Goal: Task Accomplishment & Management: Use online tool/utility

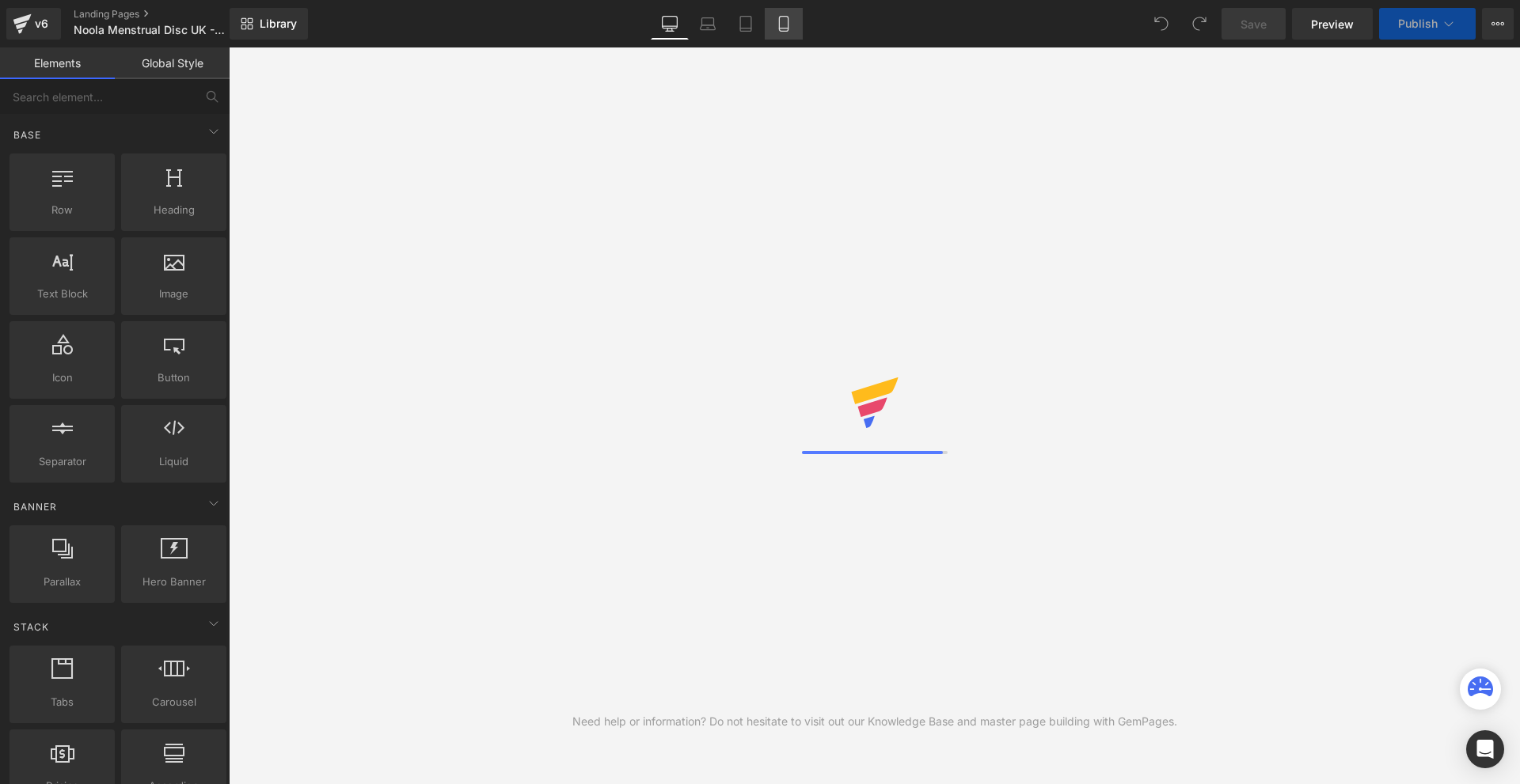
click at [781, 30] on icon at bounding box center [783, 24] width 9 height 15
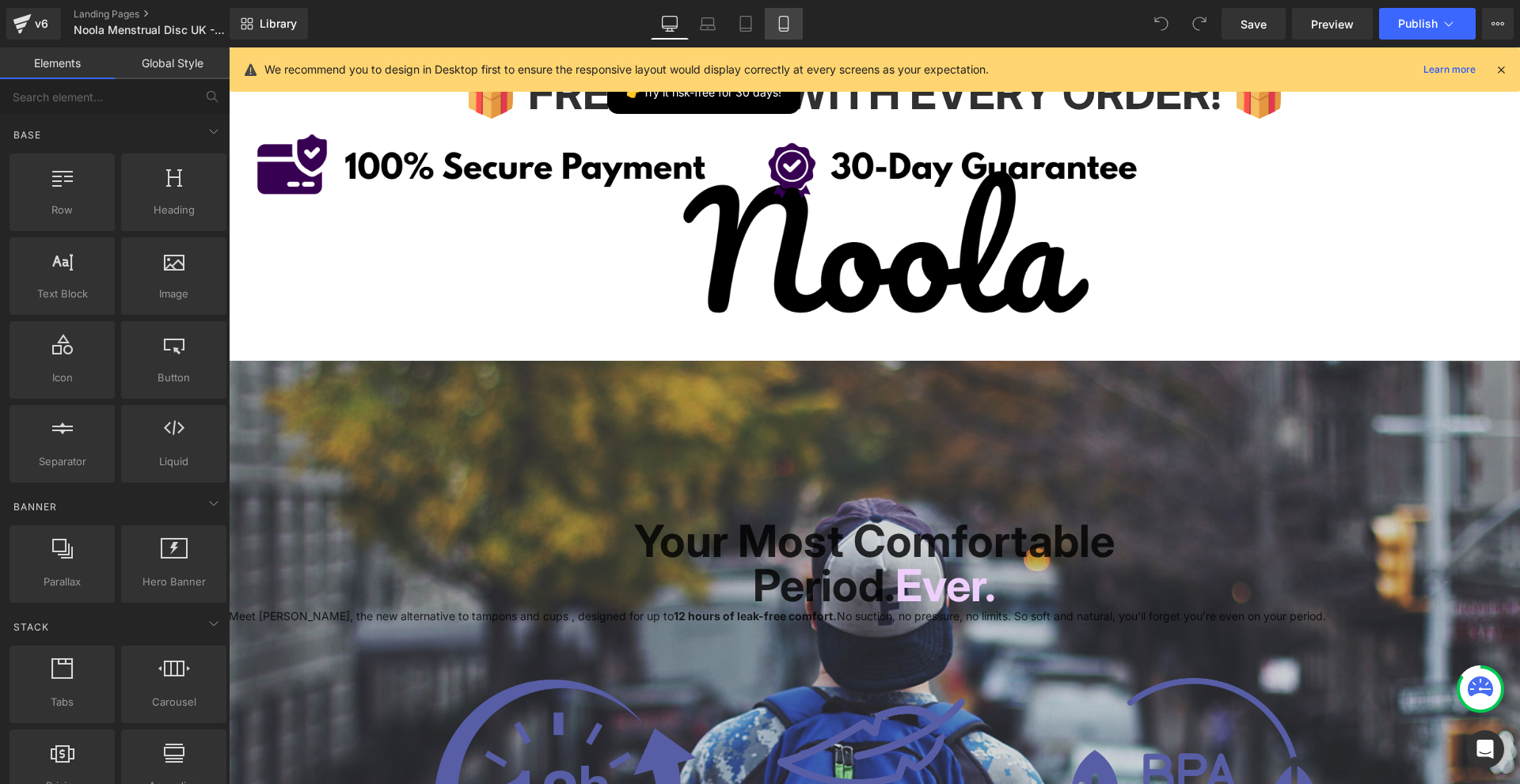
click at [795, 19] on link "Mobile" at bounding box center [783, 23] width 38 height 32
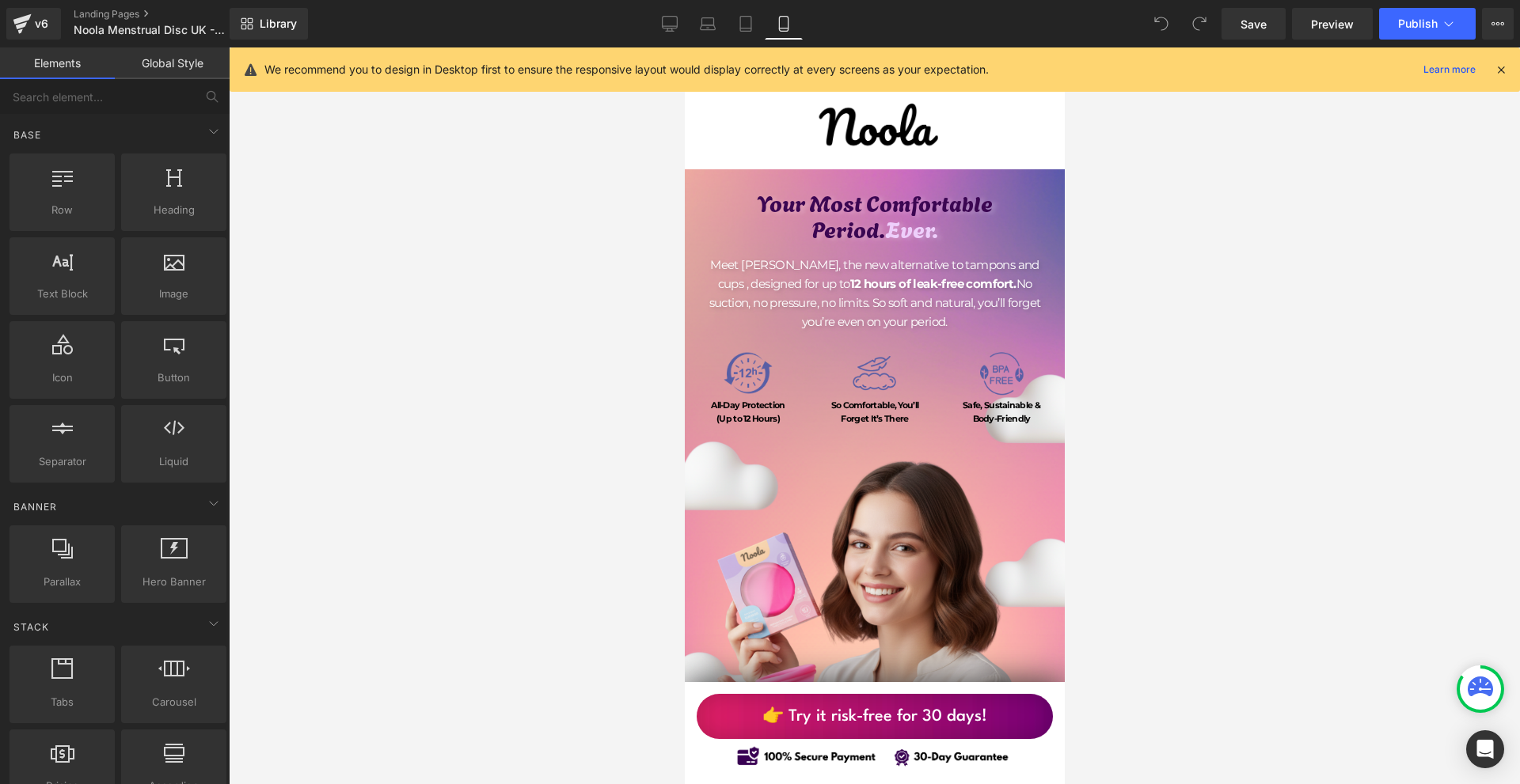
click at [1502, 73] on icon at bounding box center [1501, 69] width 15 height 15
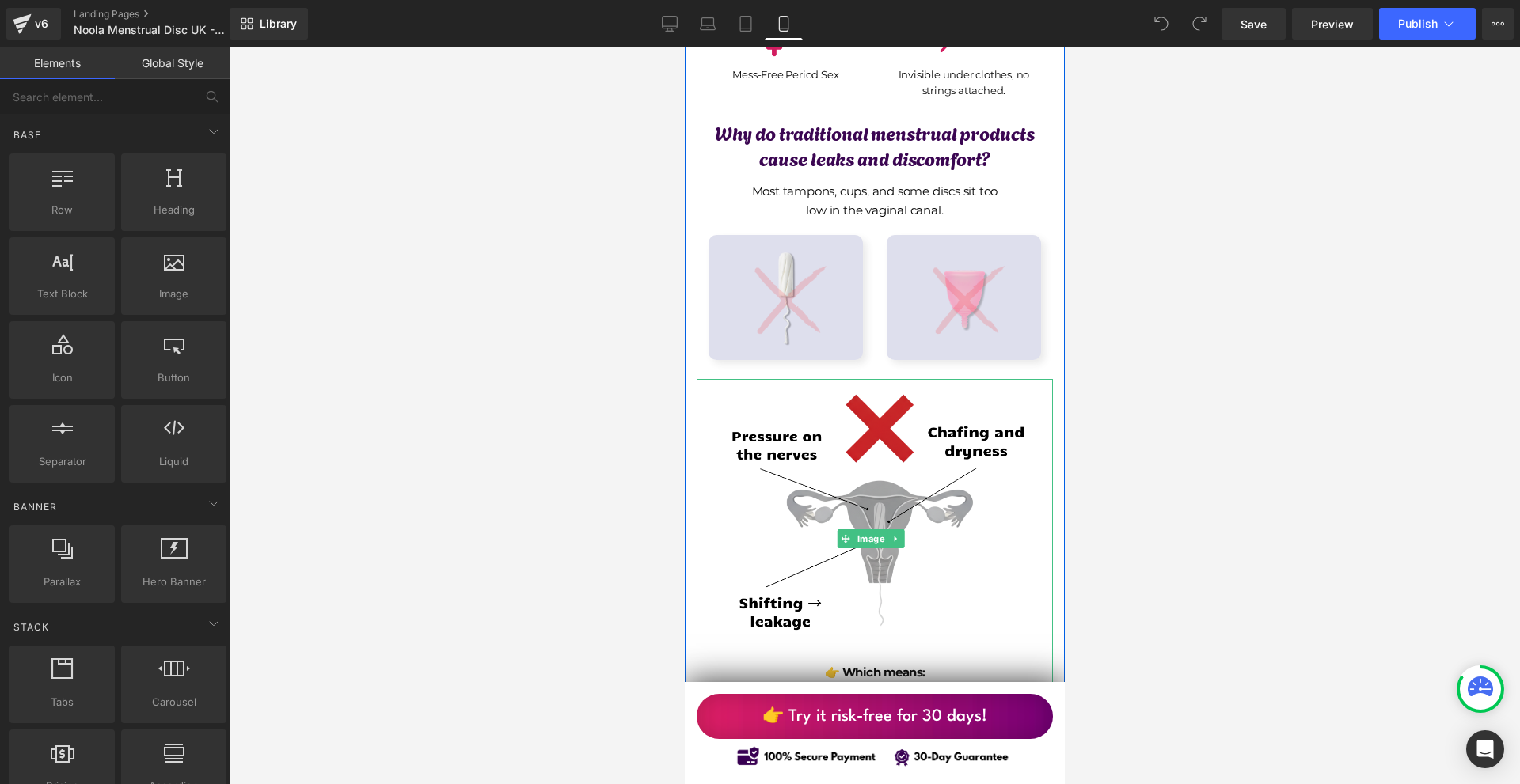
scroll to position [1108, 0]
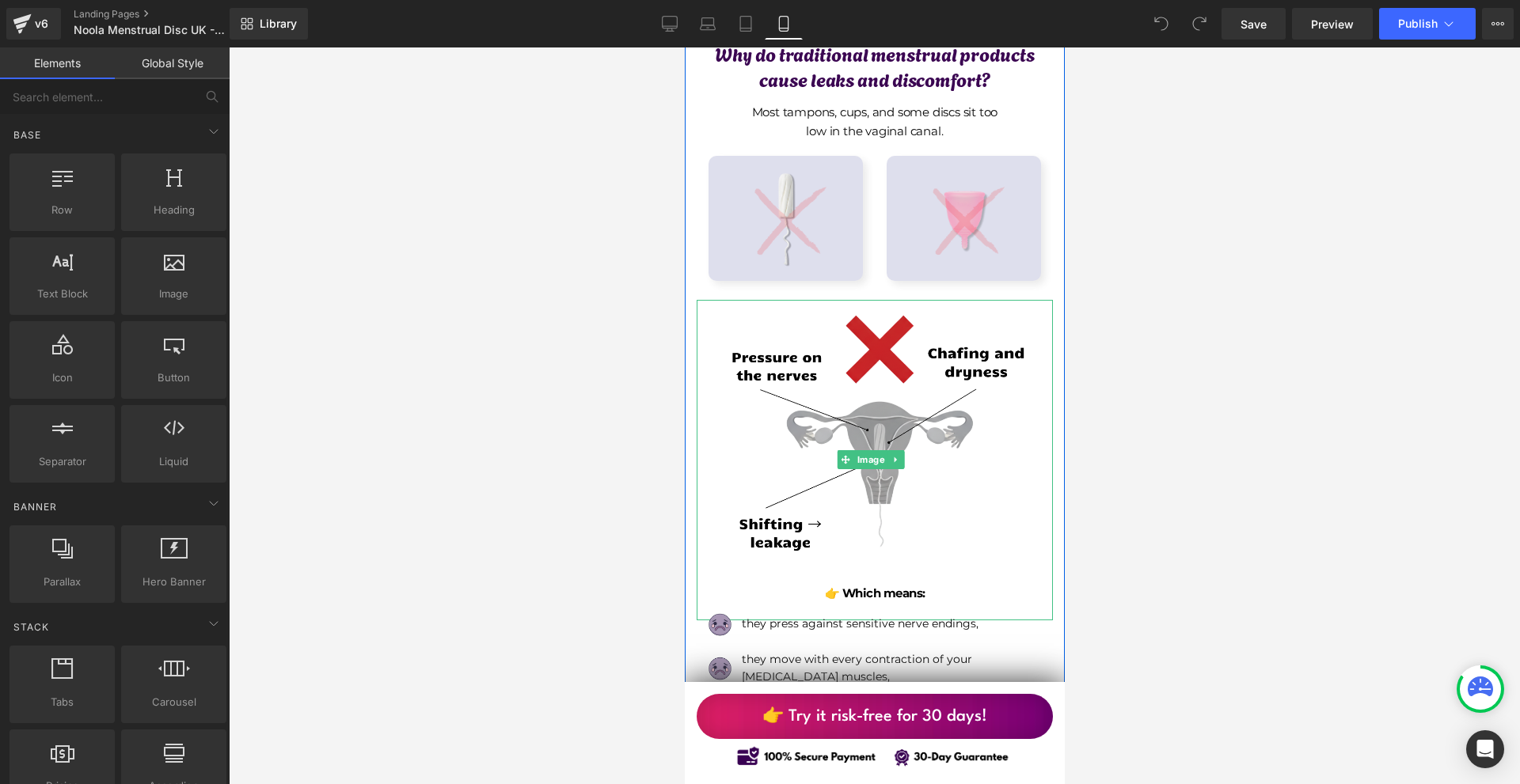
click at [909, 413] on img at bounding box center [874, 459] width 320 height 320
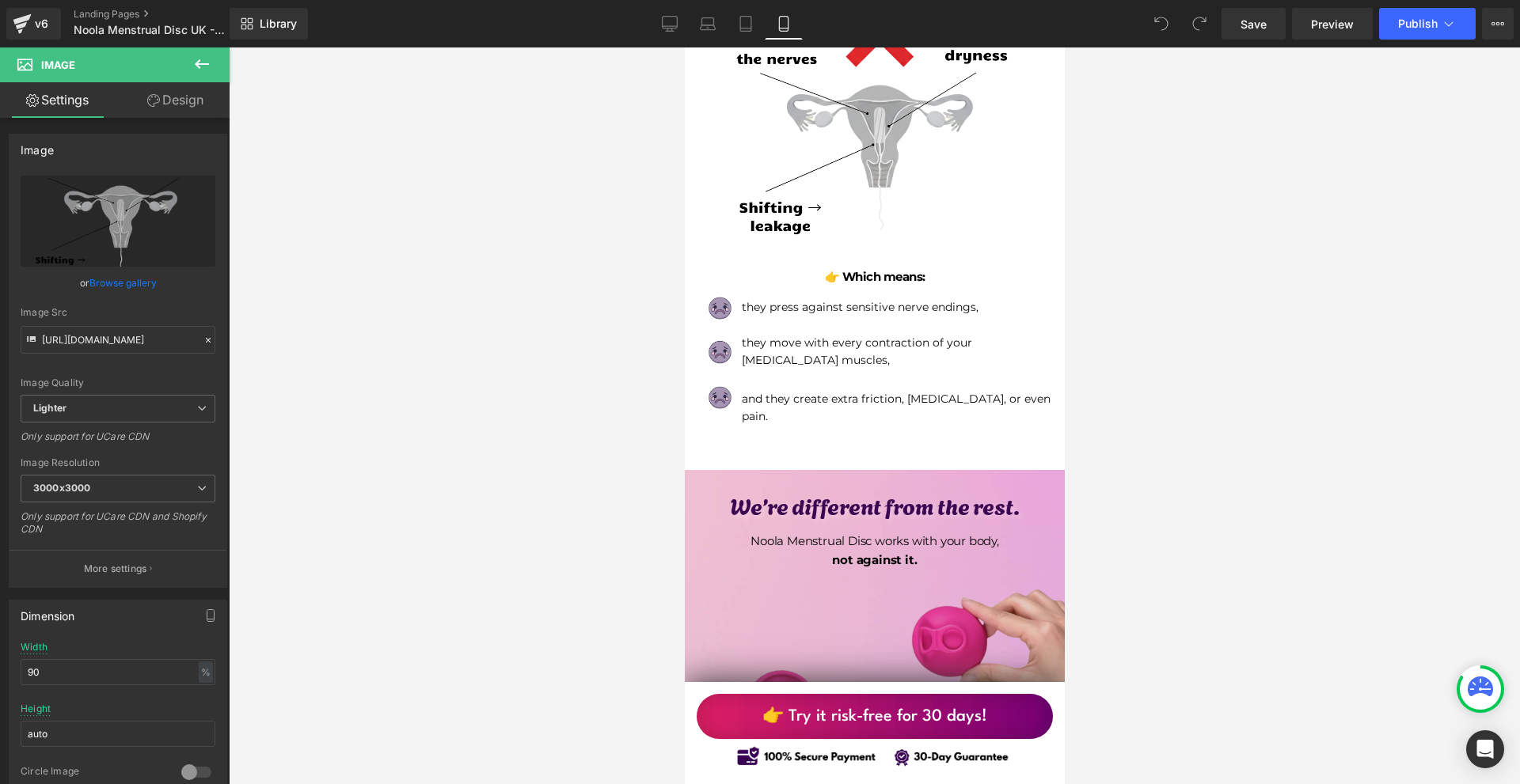
scroll to position [1187, 0]
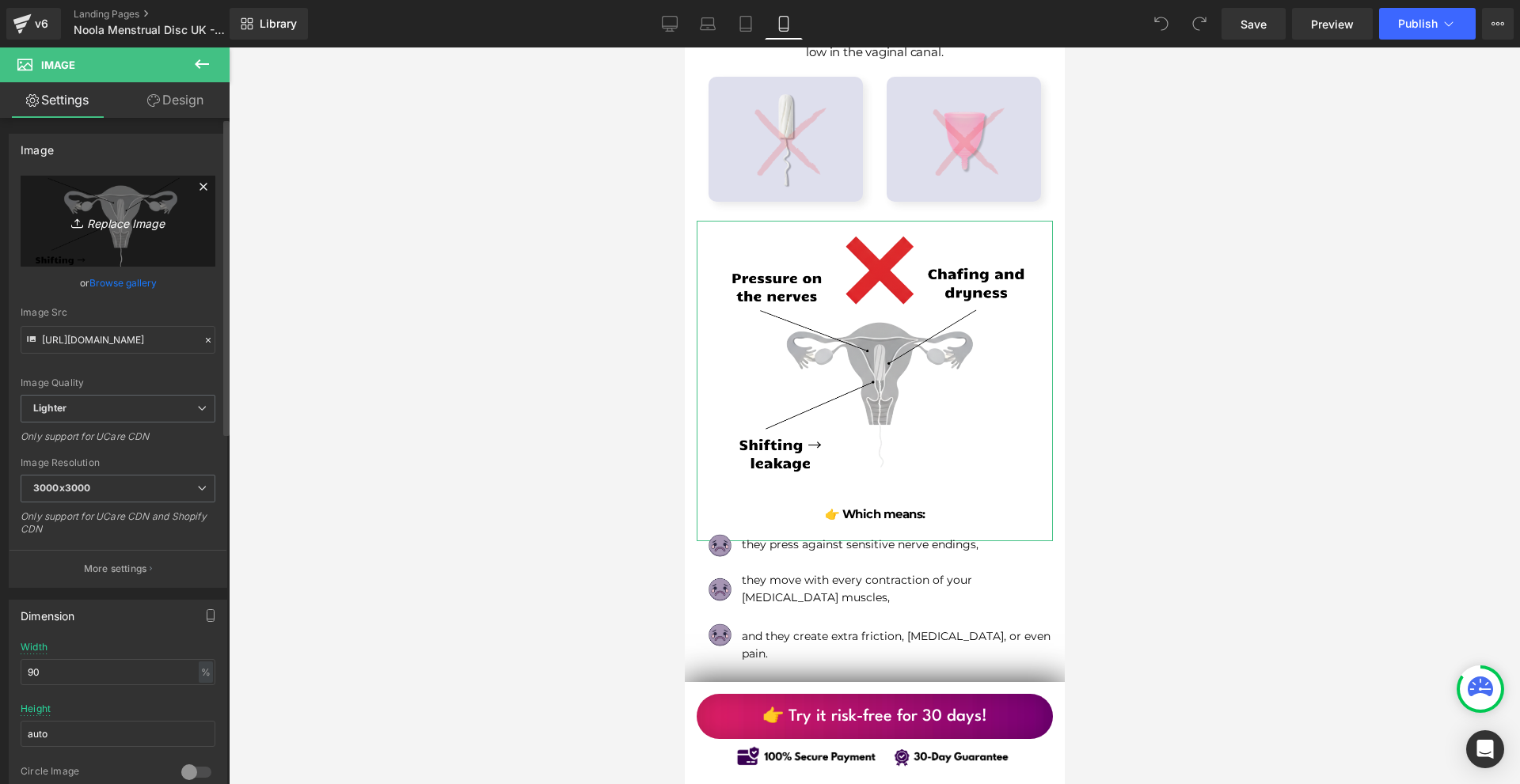
click at [89, 228] on icon "Replace Image" at bounding box center [118, 220] width 126 height 20
type input "C:\fakepath\Írj be némi törzsszöveget (85).png"
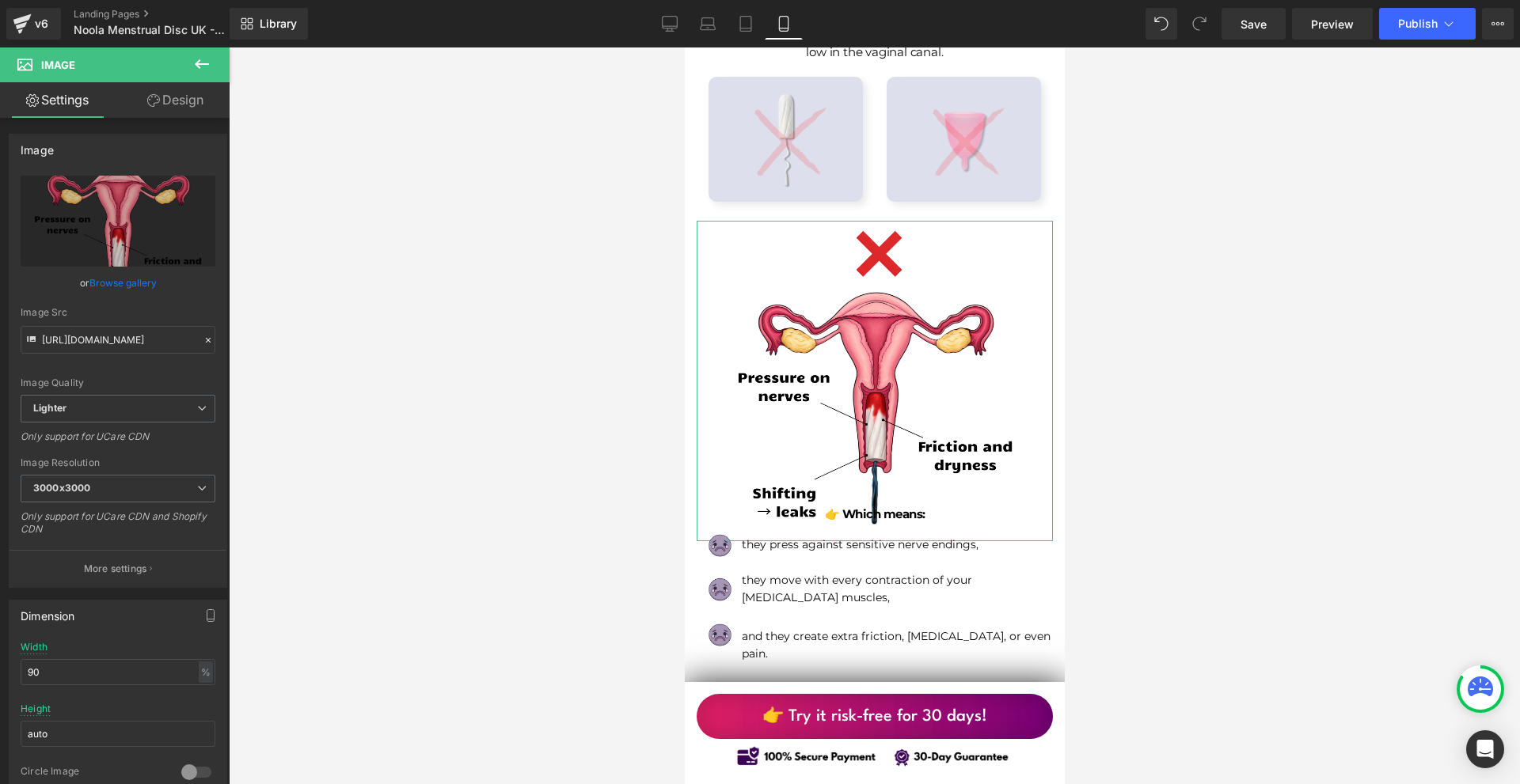
click at [140, 108] on link "Design" at bounding box center [175, 100] width 114 height 36
click at [0, 0] on div "Spacing" at bounding box center [0, 0] width 0 height 0
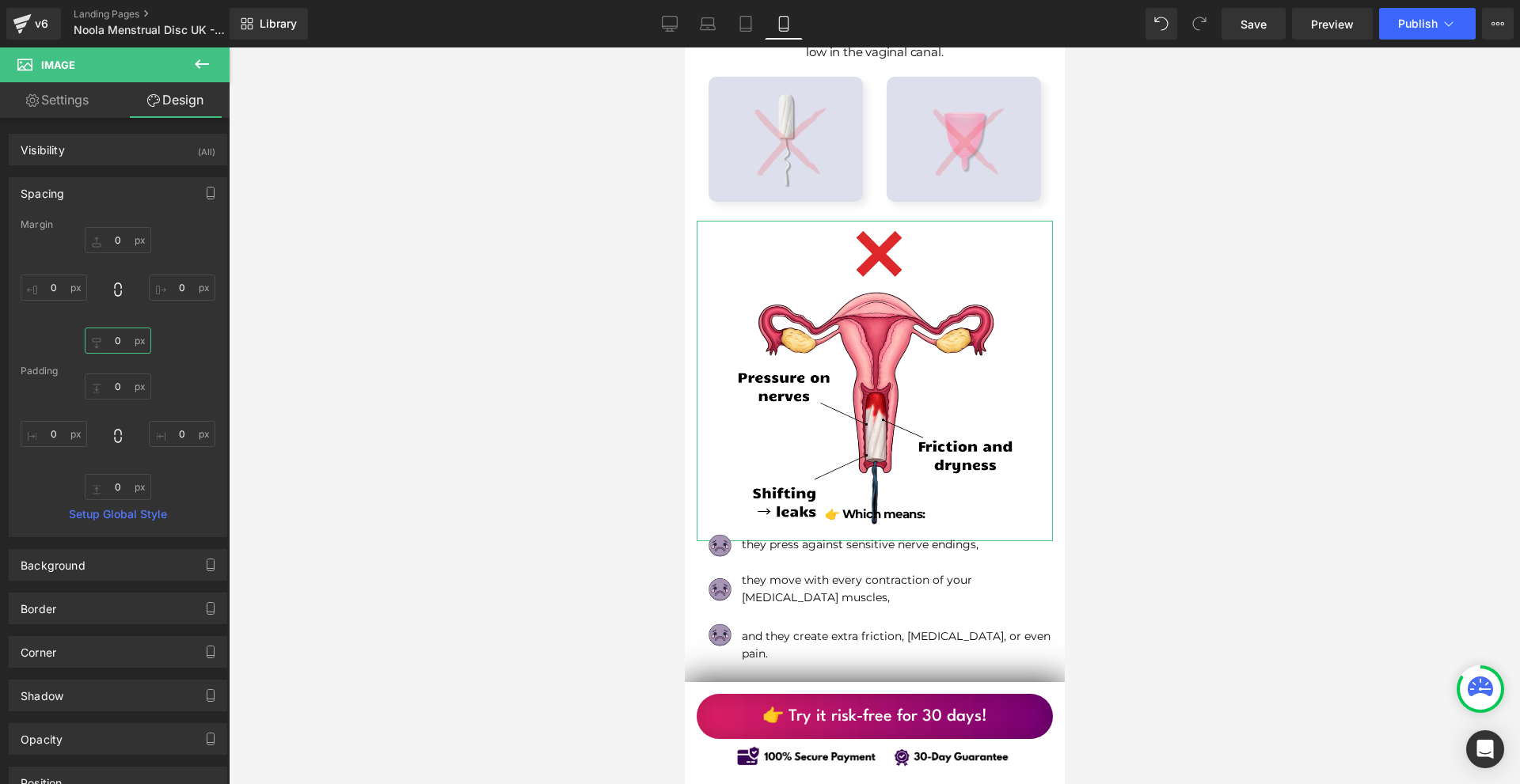
click at [120, 332] on input "0" at bounding box center [118, 341] width 67 height 26
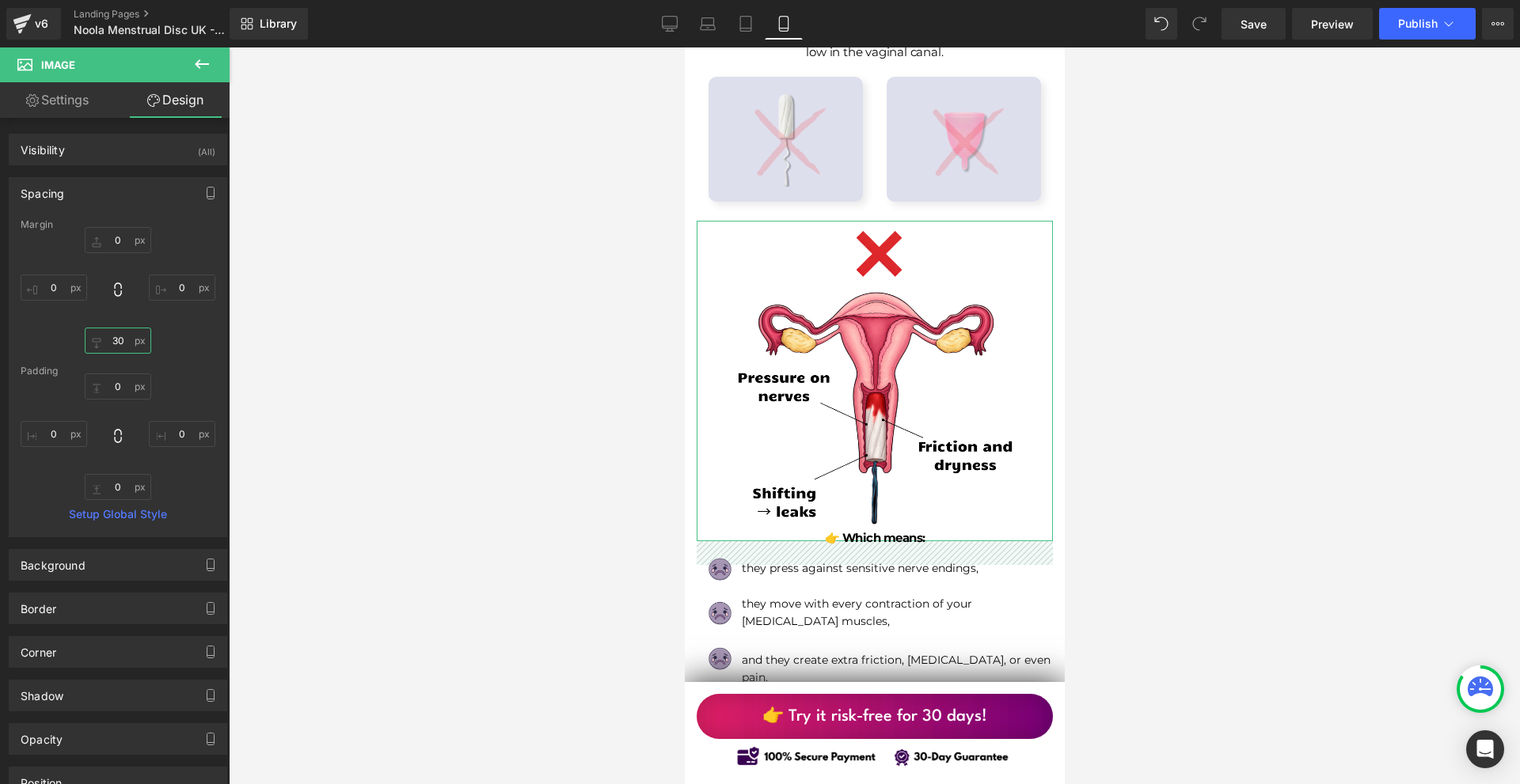
click at [120, 332] on input "30" at bounding box center [118, 341] width 67 height 26
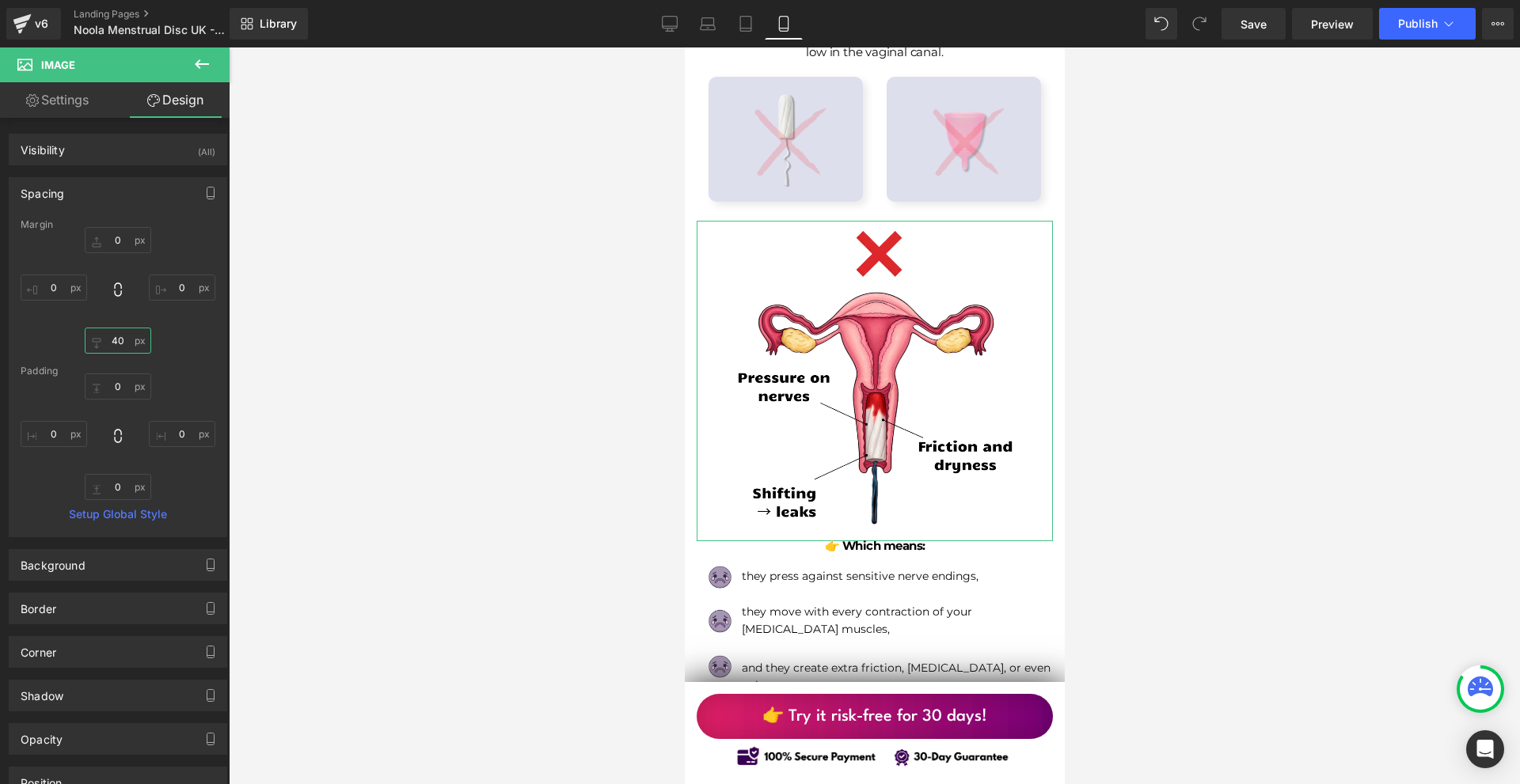
click at [120, 333] on input "40" at bounding box center [118, 341] width 67 height 26
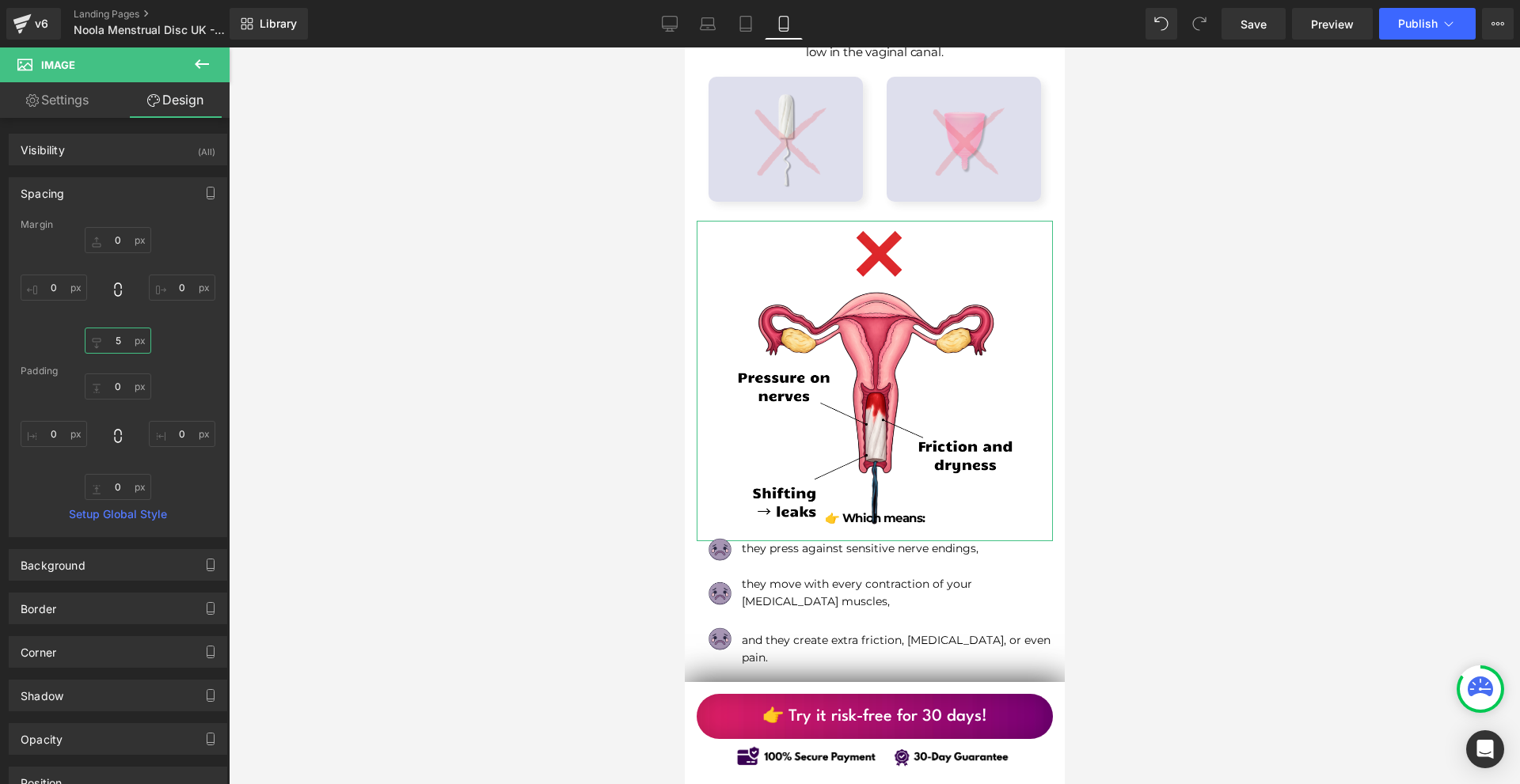
type input "50"
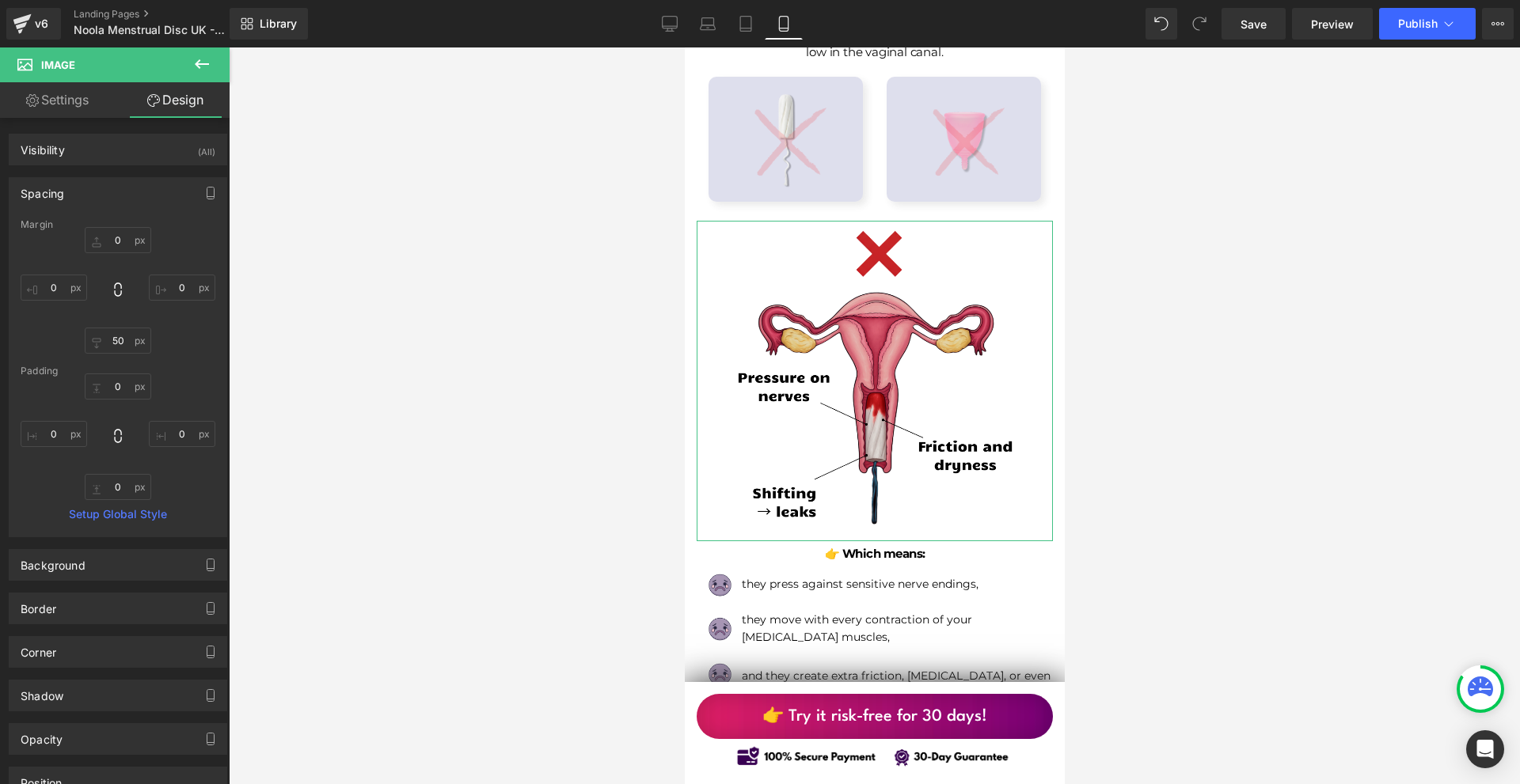
click at [748, 443] on img at bounding box center [874, 381] width 320 height 320
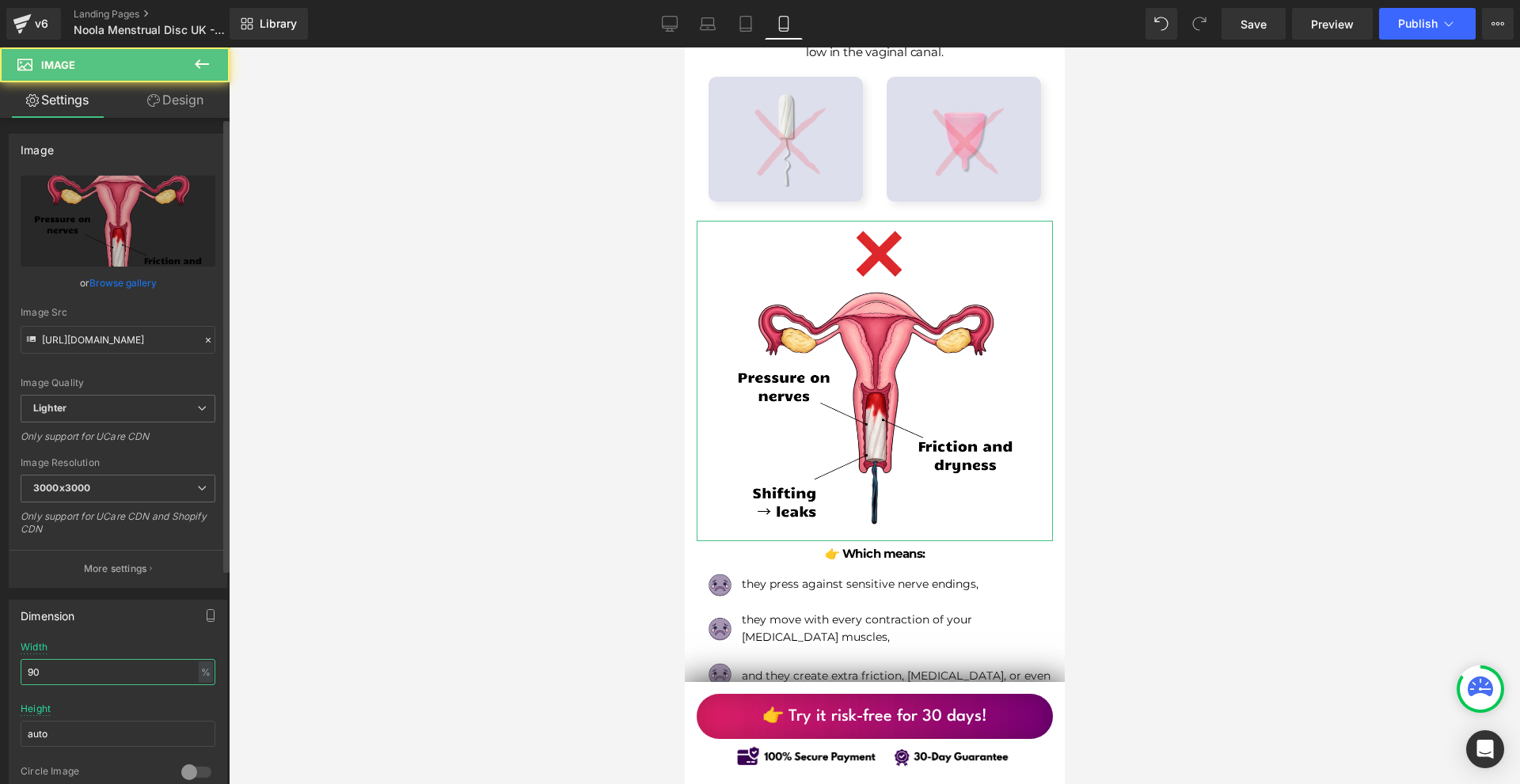
click at [126, 669] on input "90" at bounding box center [118, 672] width 195 height 26
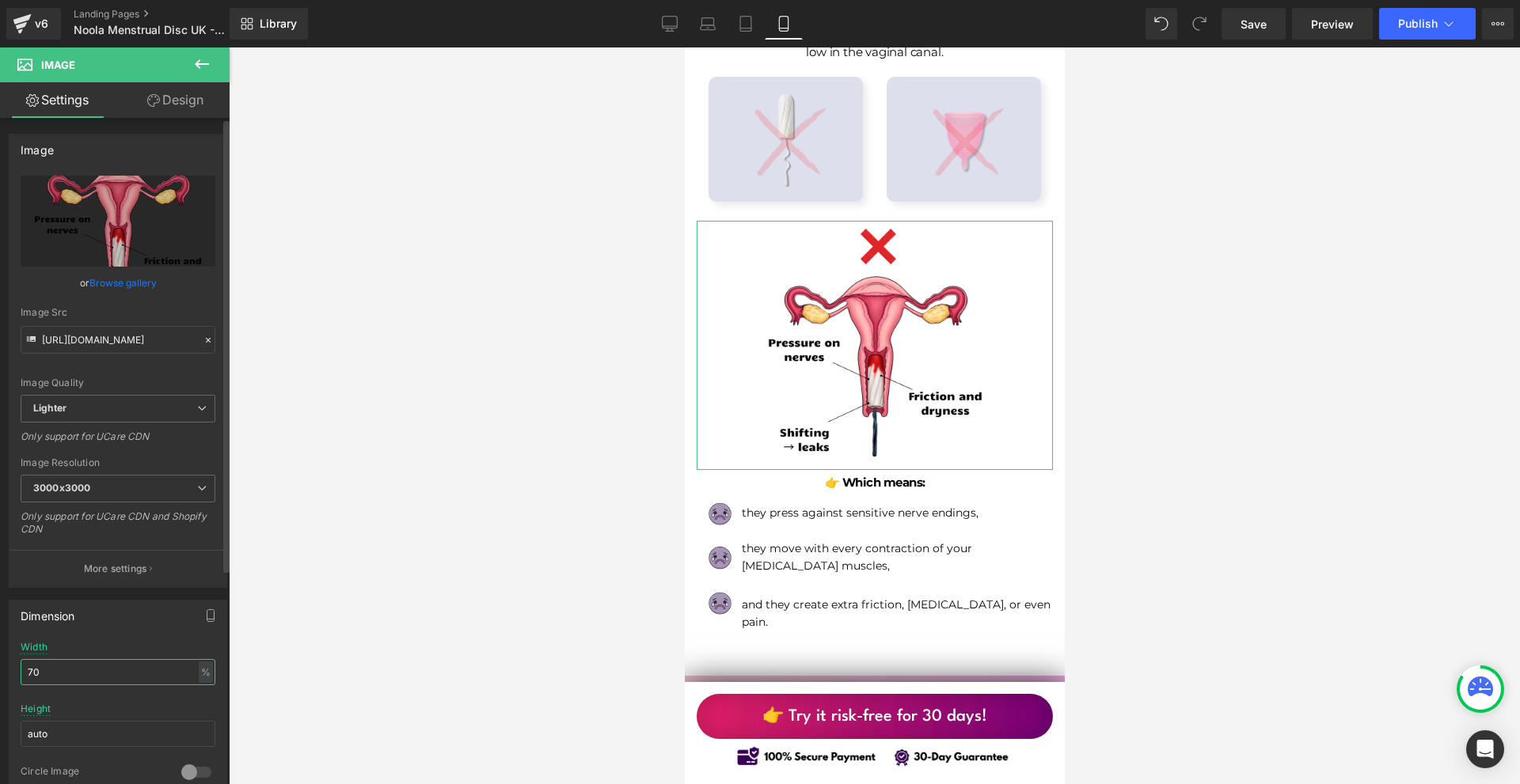
type input "7"
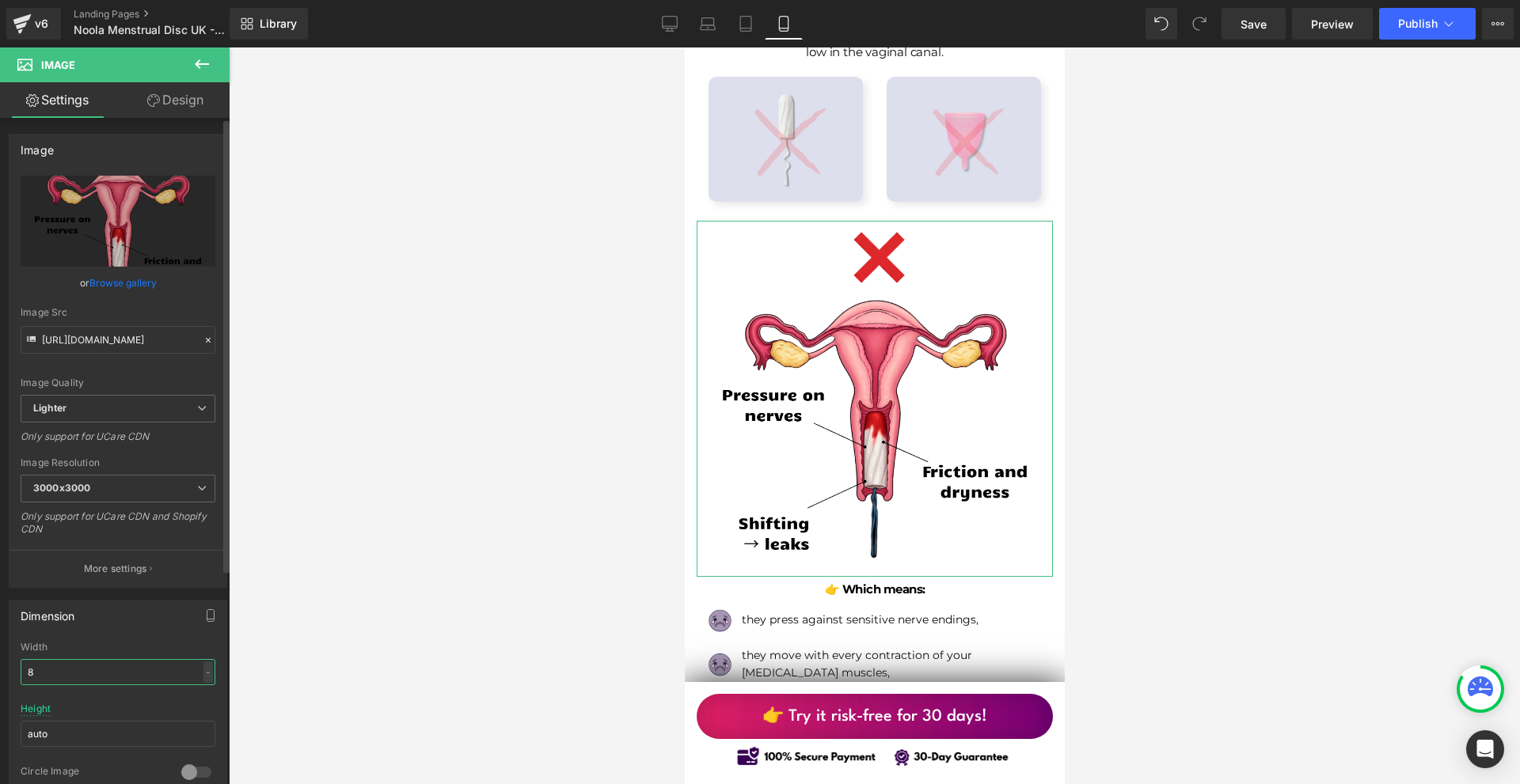
type input "80"
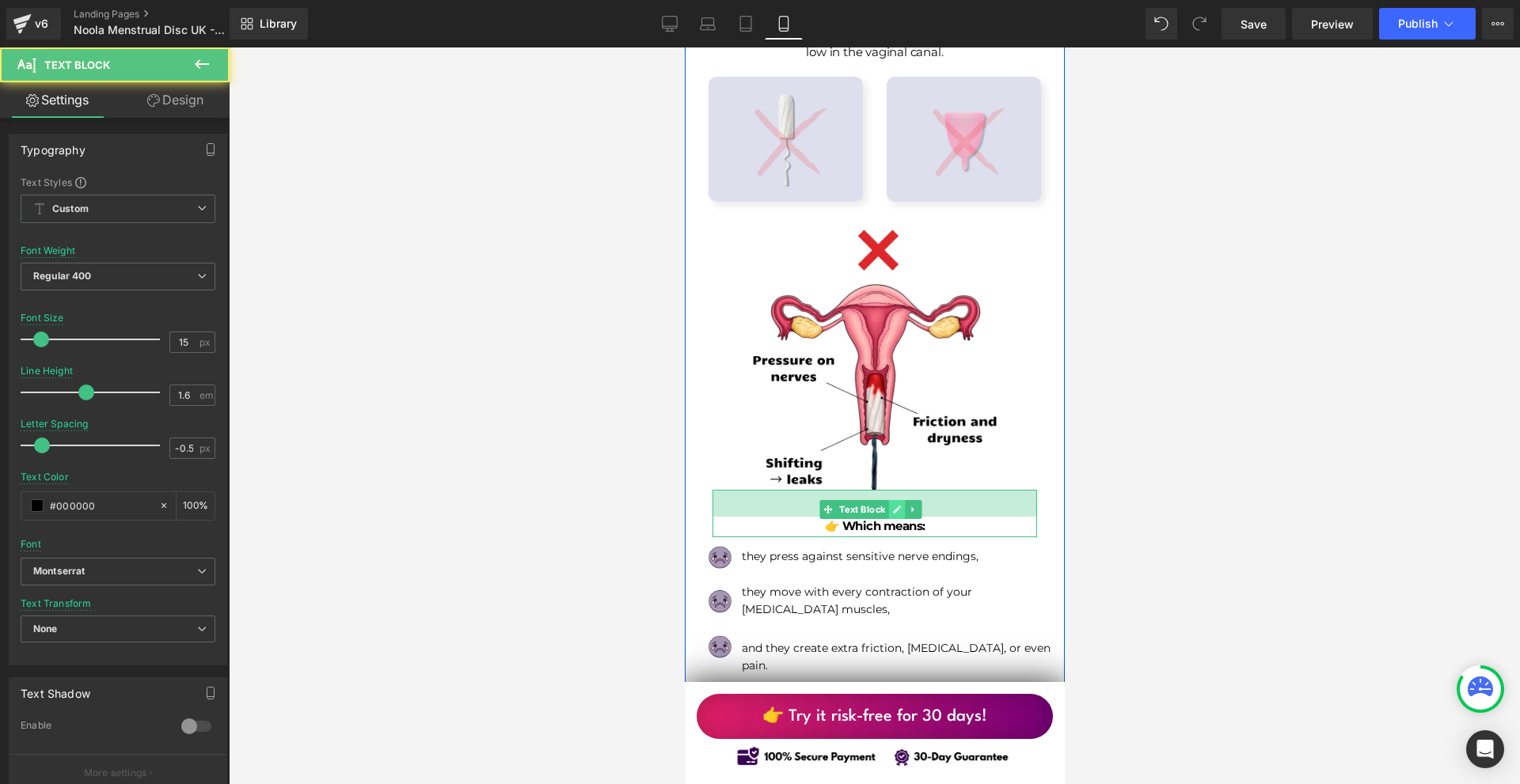
drag, startPoint x: 895, startPoint y: 477, endPoint x: 895, endPoint y: 485, distance: 8.0
click at [895, 490] on div "👉 Which means: Text Block 34px" at bounding box center [874, 514] width 325 height 48
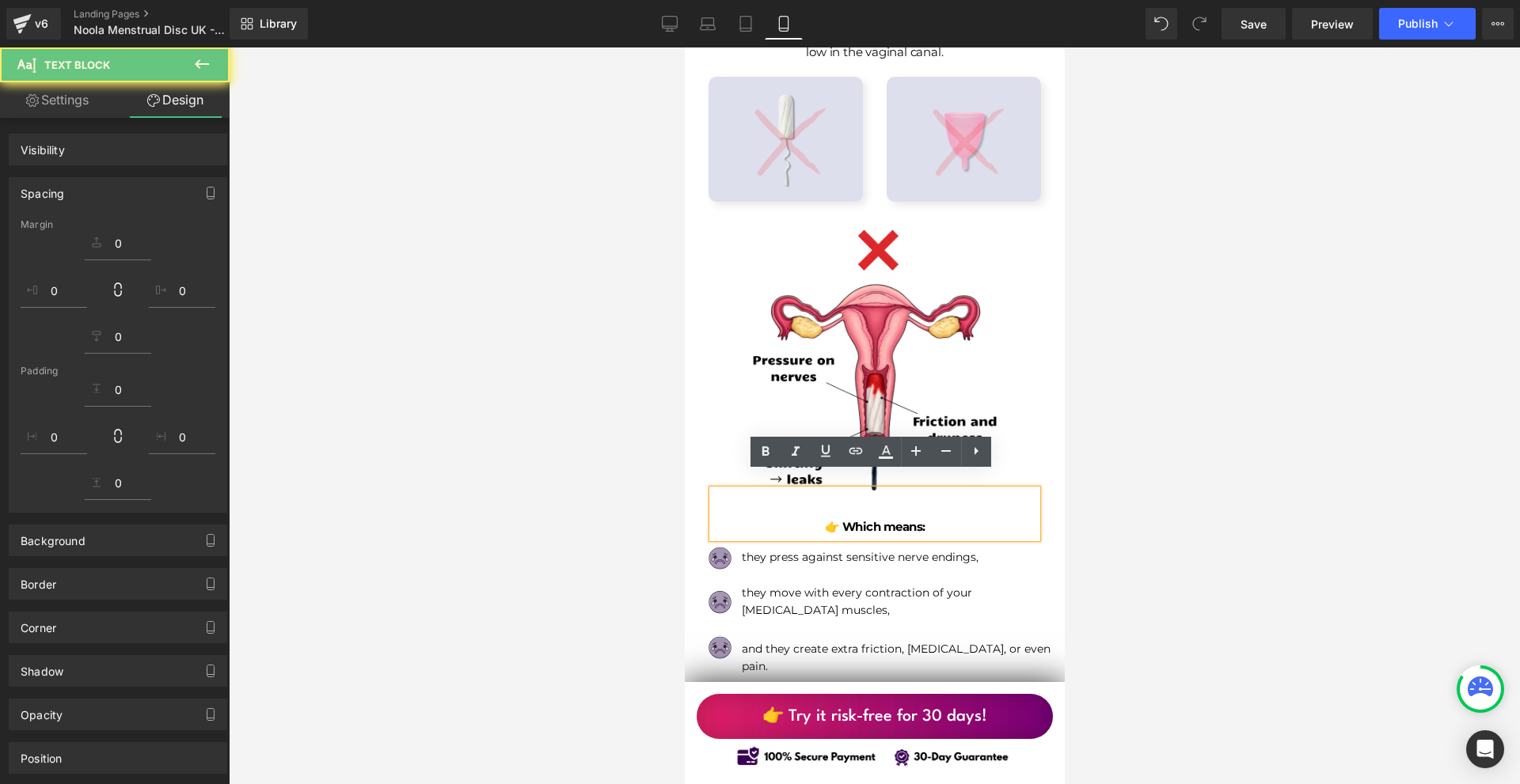
click at [1268, 576] on div at bounding box center [875, 416] width 1292 height 737
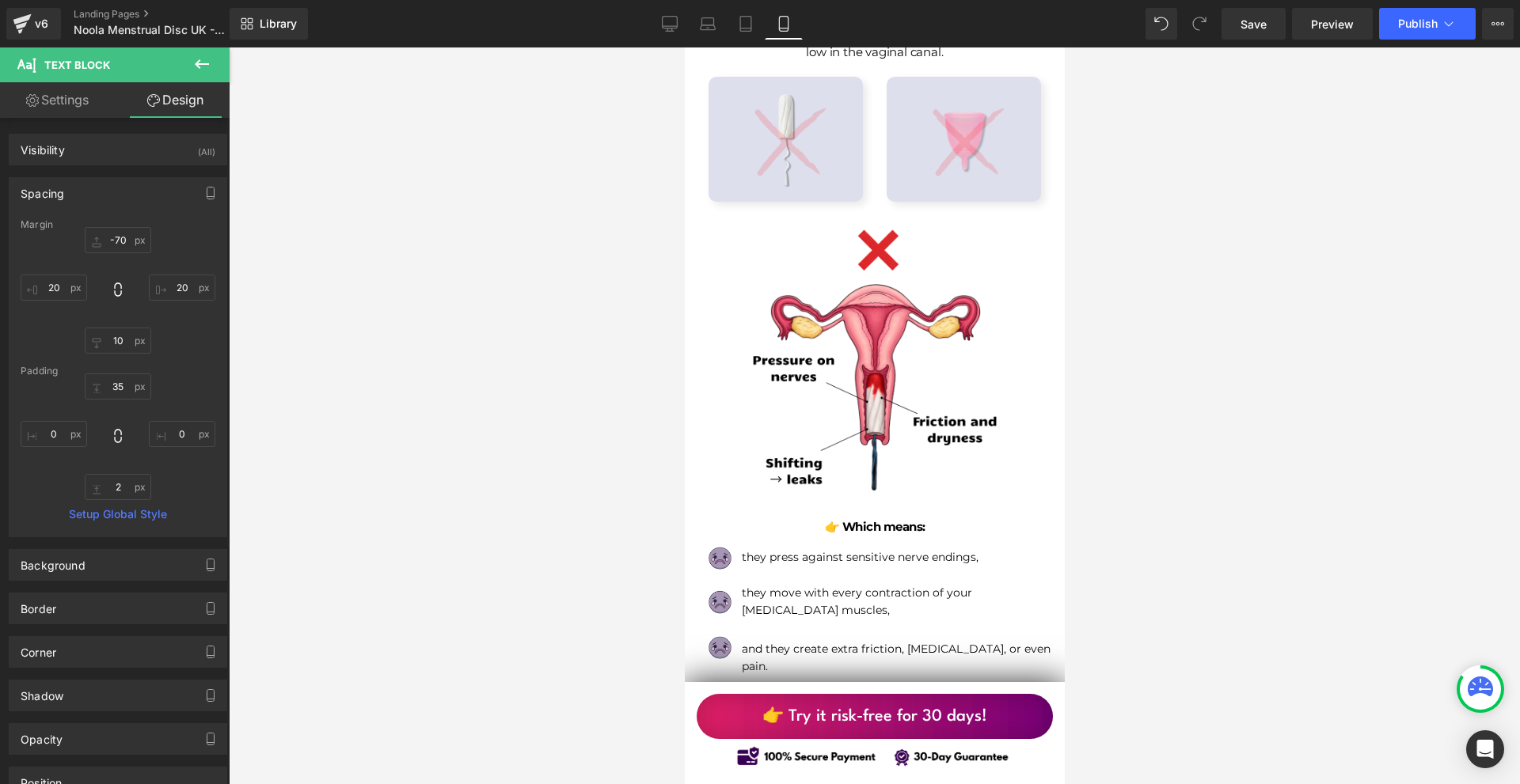
click at [1267, 578] on div at bounding box center [875, 416] width 1292 height 737
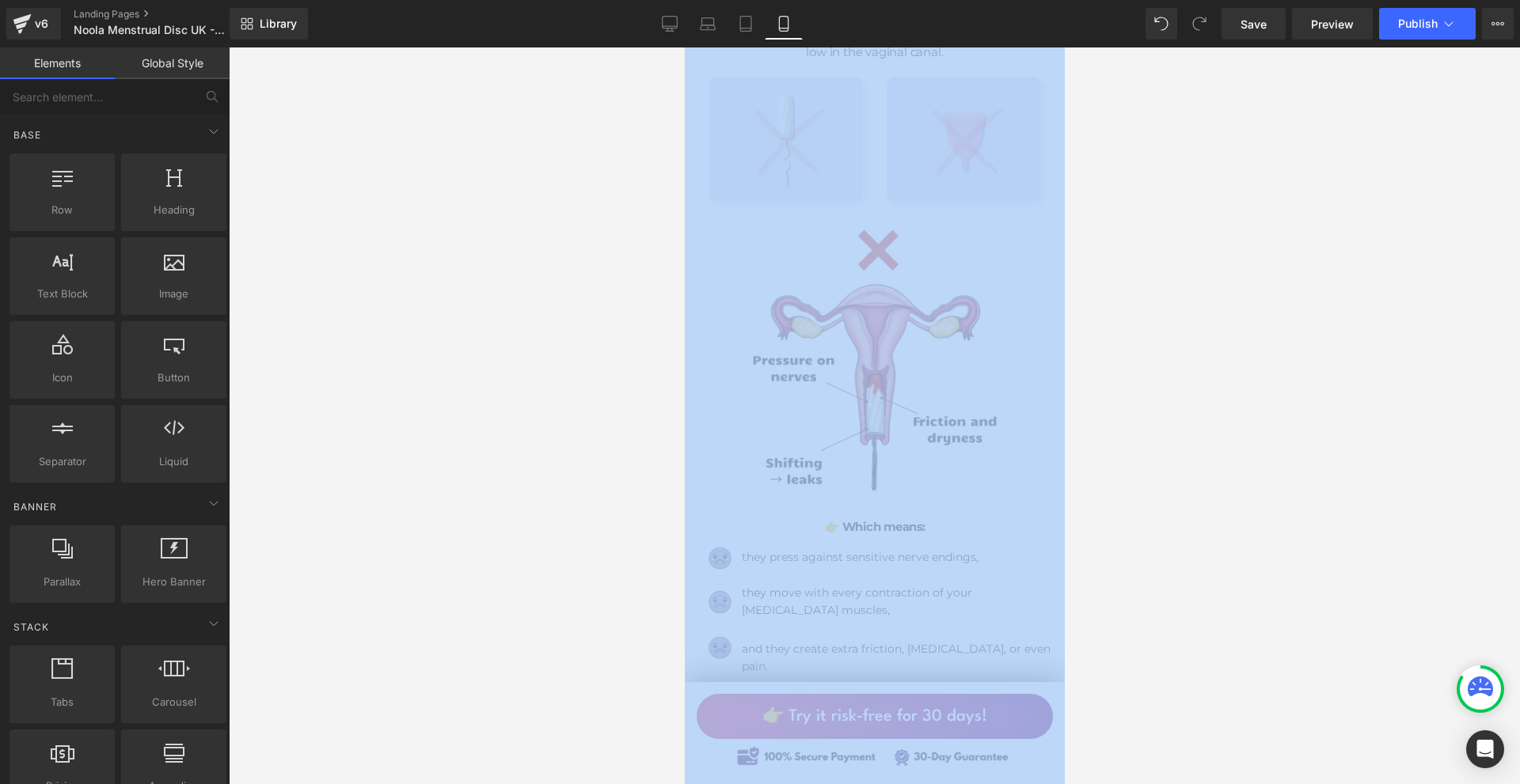
click at [1267, 578] on div at bounding box center [875, 416] width 1292 height 737
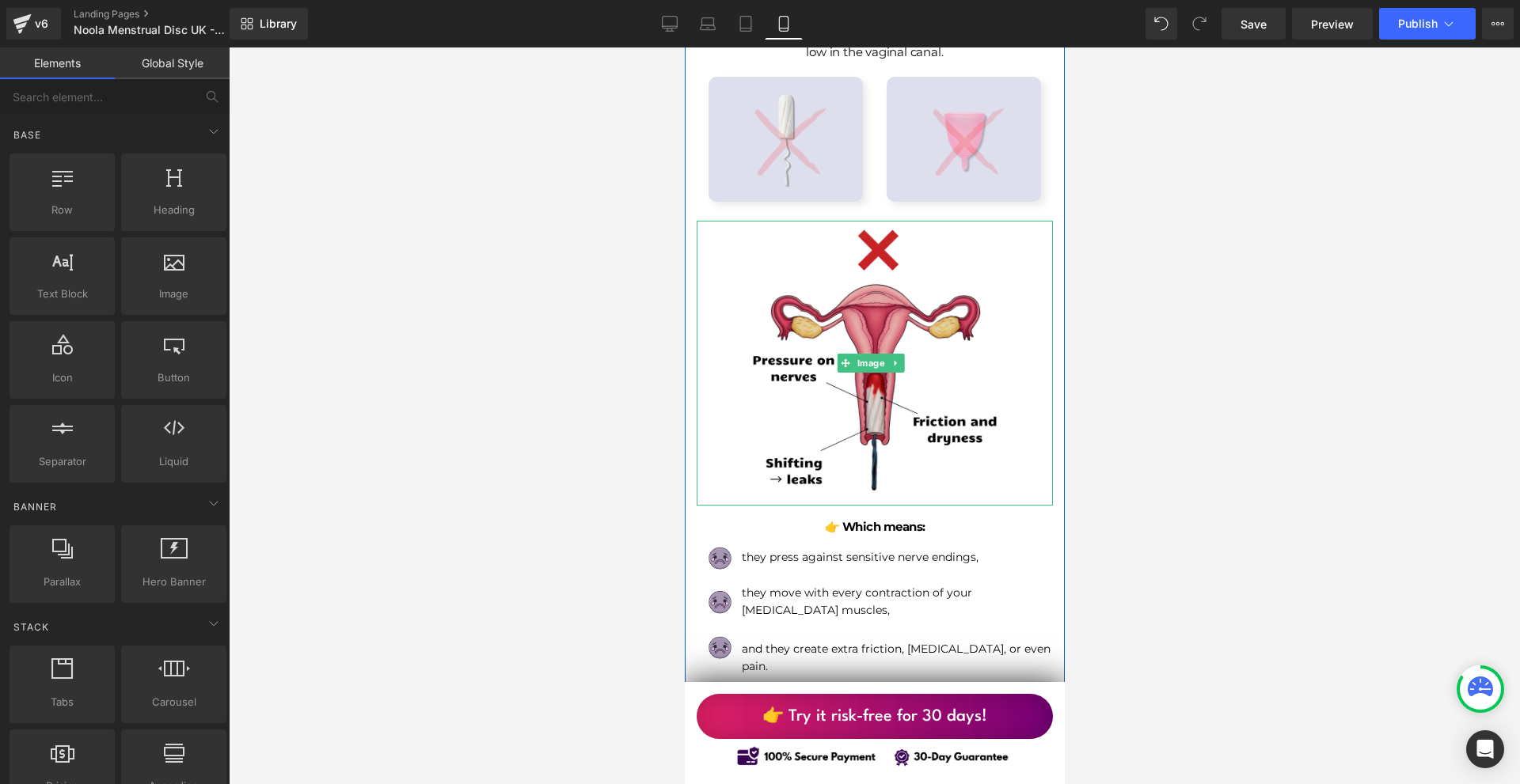
click at [965, 342] on img at bounding box center [874, 364] width 285 height 285
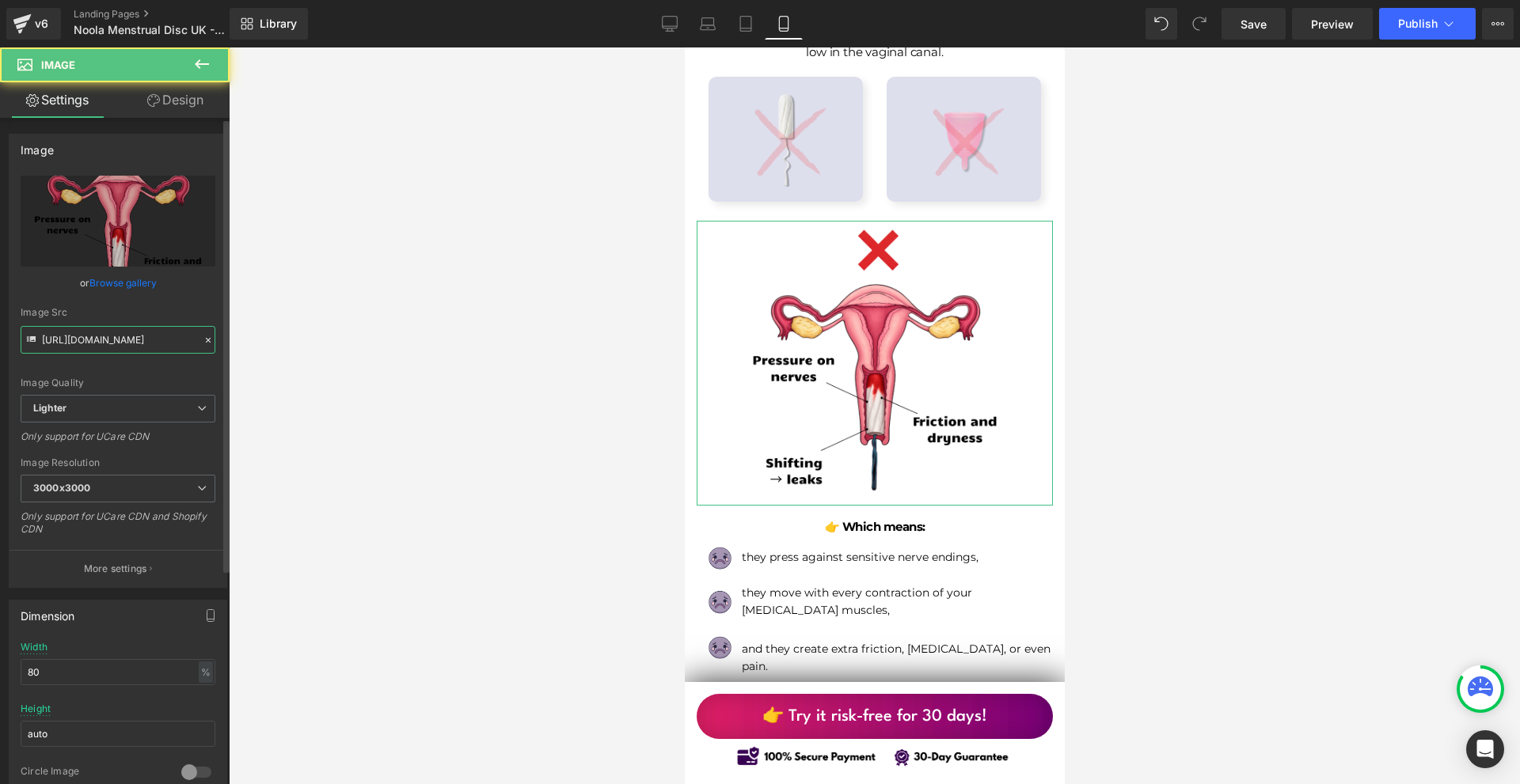
click at [135, 348] on input "[URL][DOMAIN_NAME]" at bounding box center [118, 340] width 195 height 27
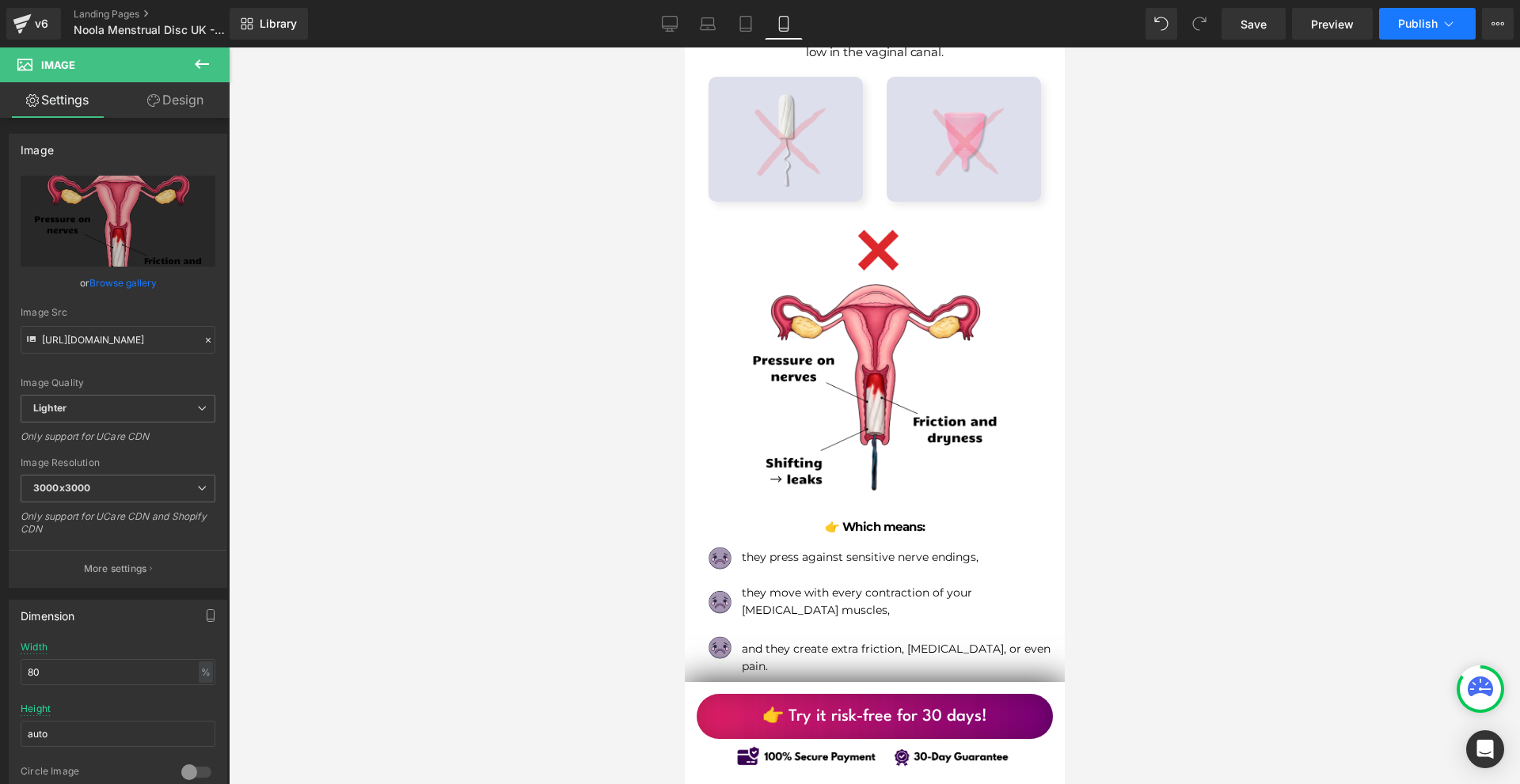
click at [1430, 34] on button "Publish" at bounding box center [1427, 23] width 97 height 32
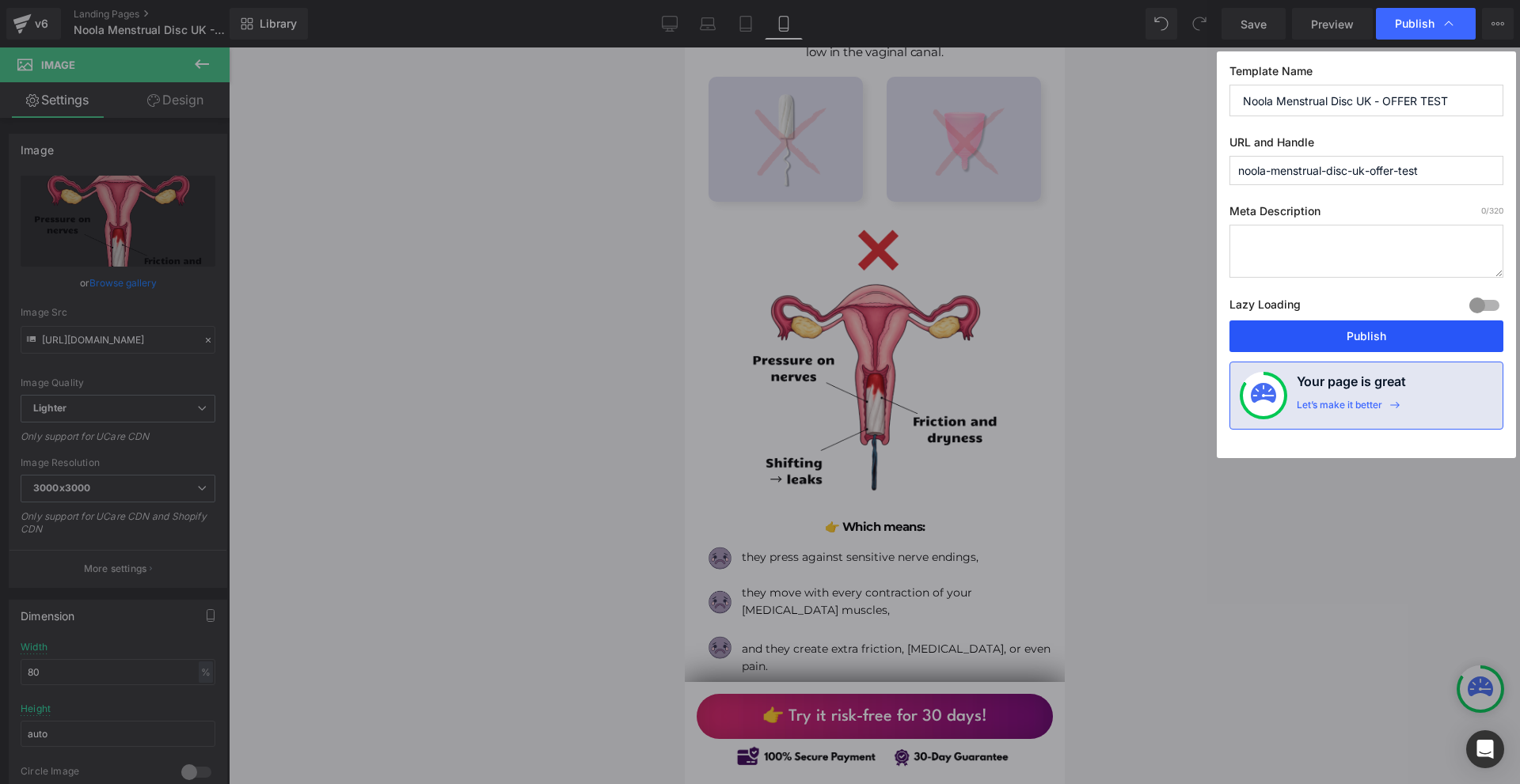
click at [1321, 330] on button "Publish" at bounding box center [1366, 336] width 274 height 32
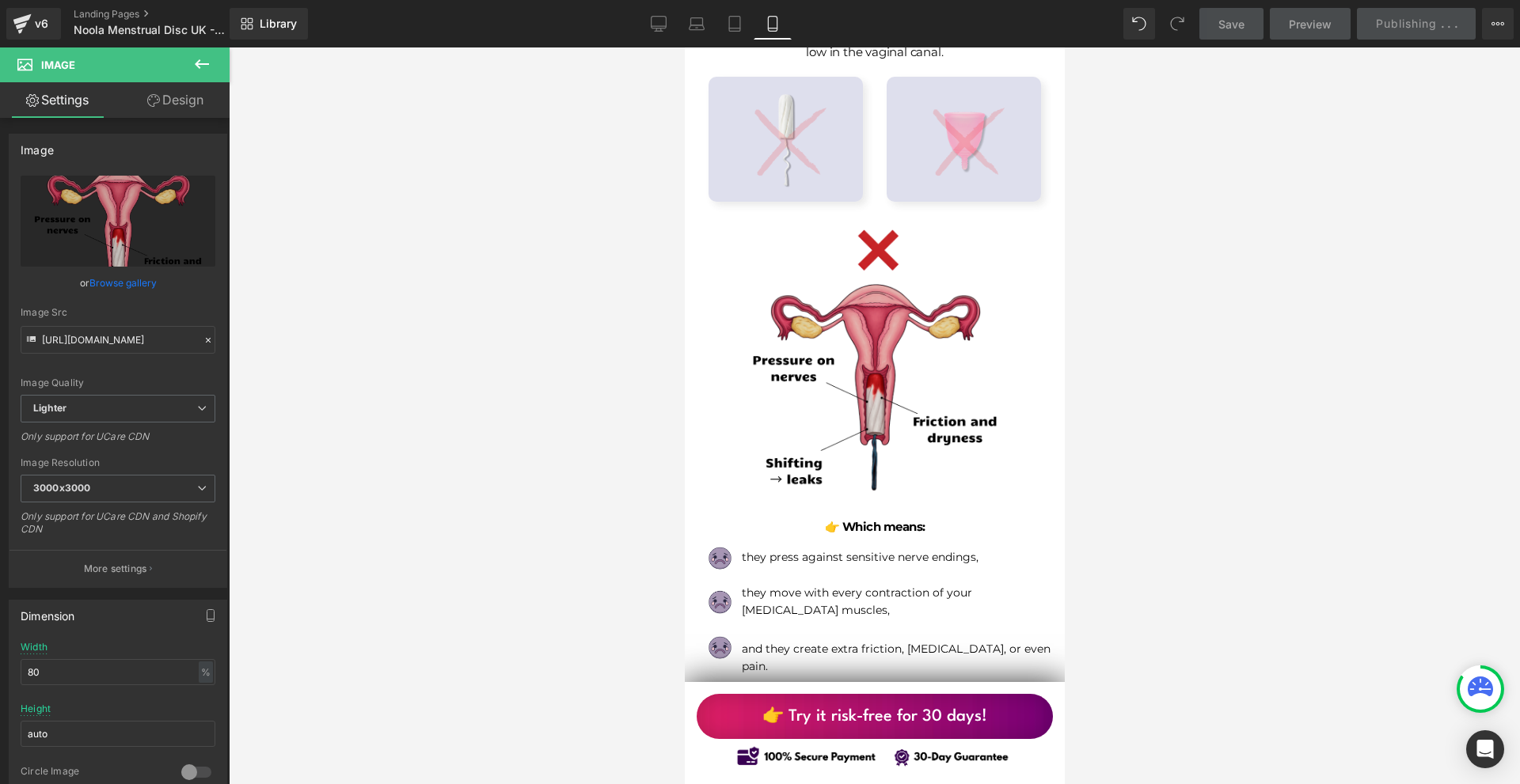
scroll to position [0, 0]
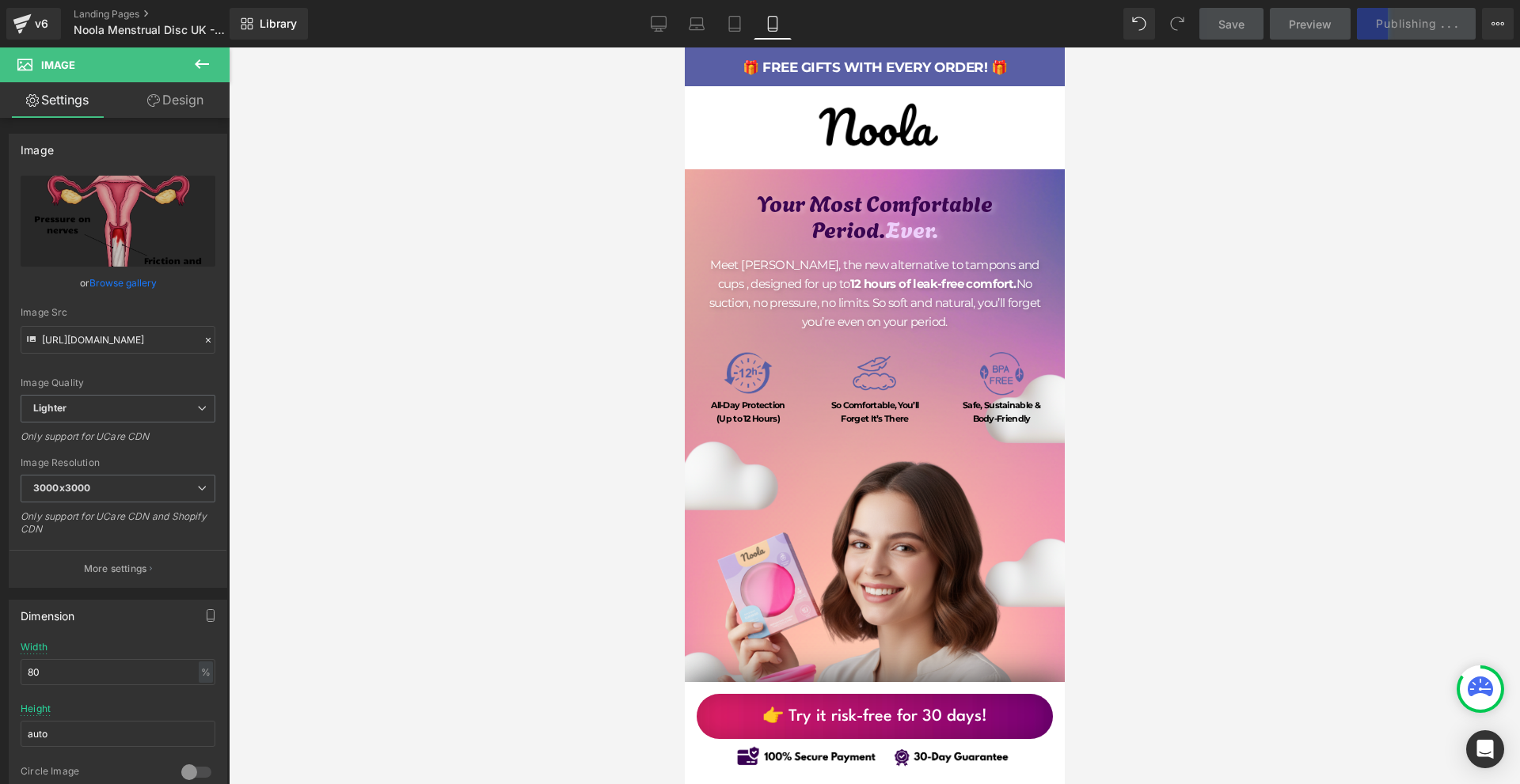
click at [1339, 510] on div at bounding box center [875, 416] width 1292 height 737
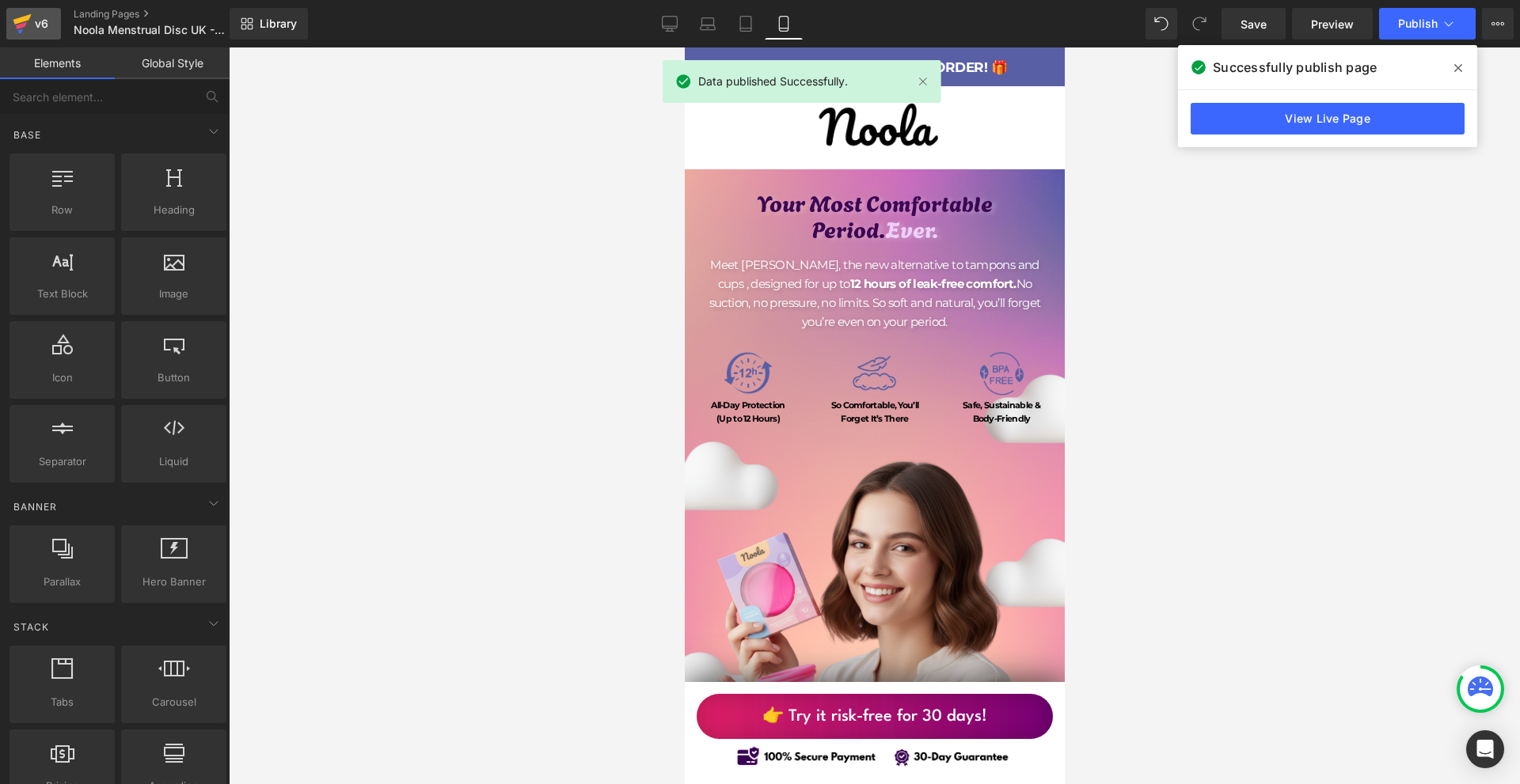
click at [38, 32] on div "v6" at bounding box center [41, 24] width 20 height 20
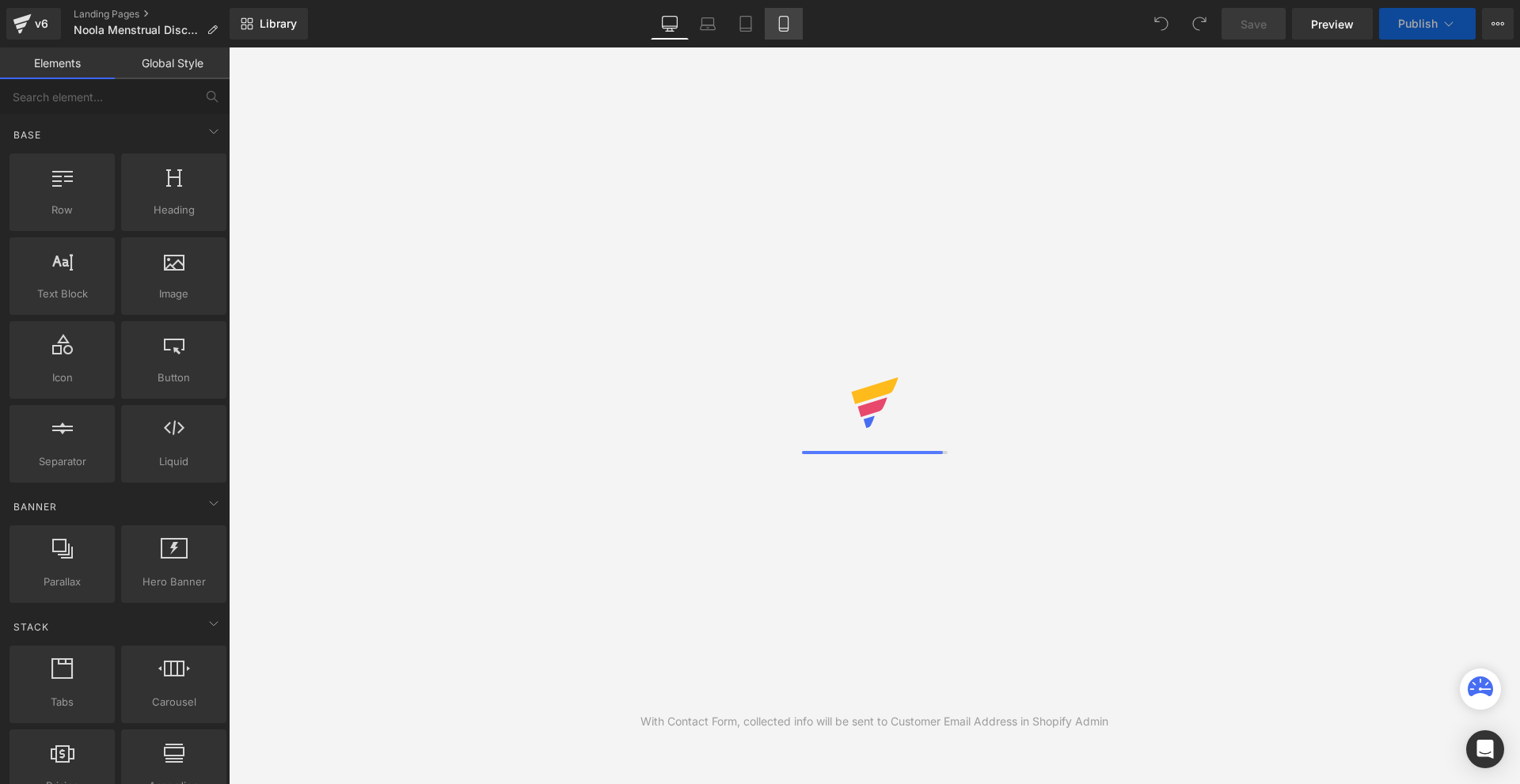
click at [782, 31] on icon at bounding box center [783, 24] width 9 height 15
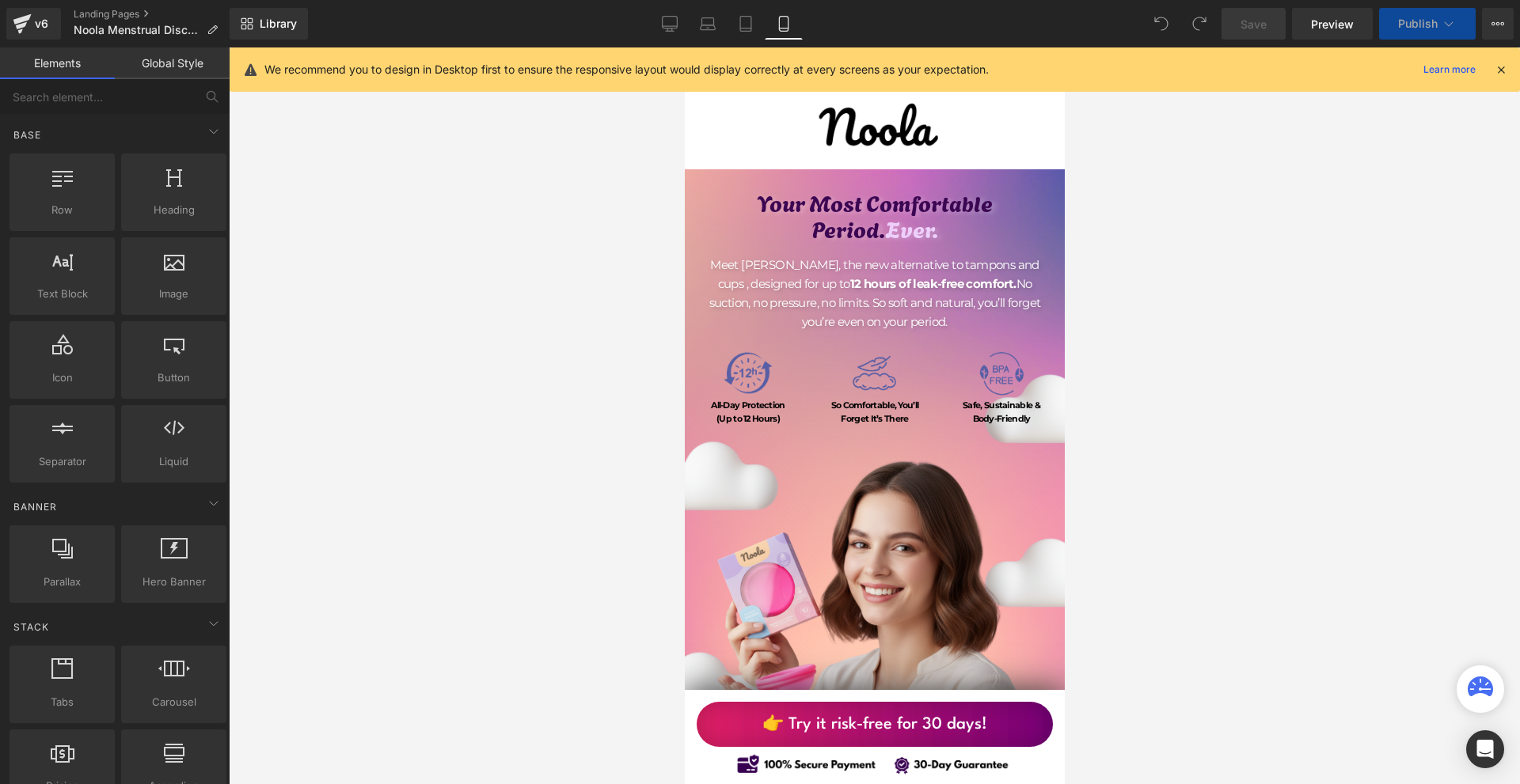
click at [1504, 70] on icon at bounding box center [1501, 69] width 15 height 15
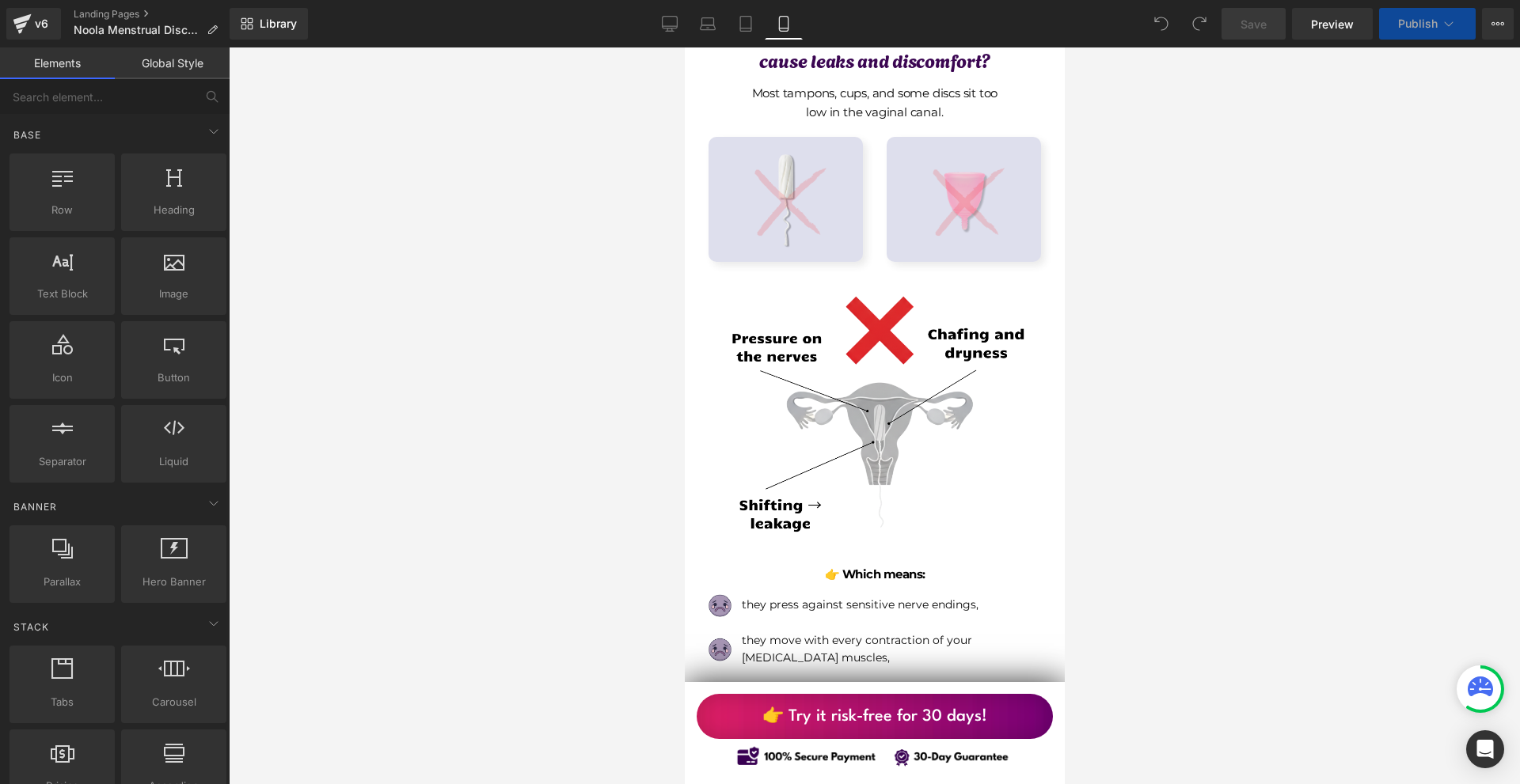
scroll to position [1285, 0]
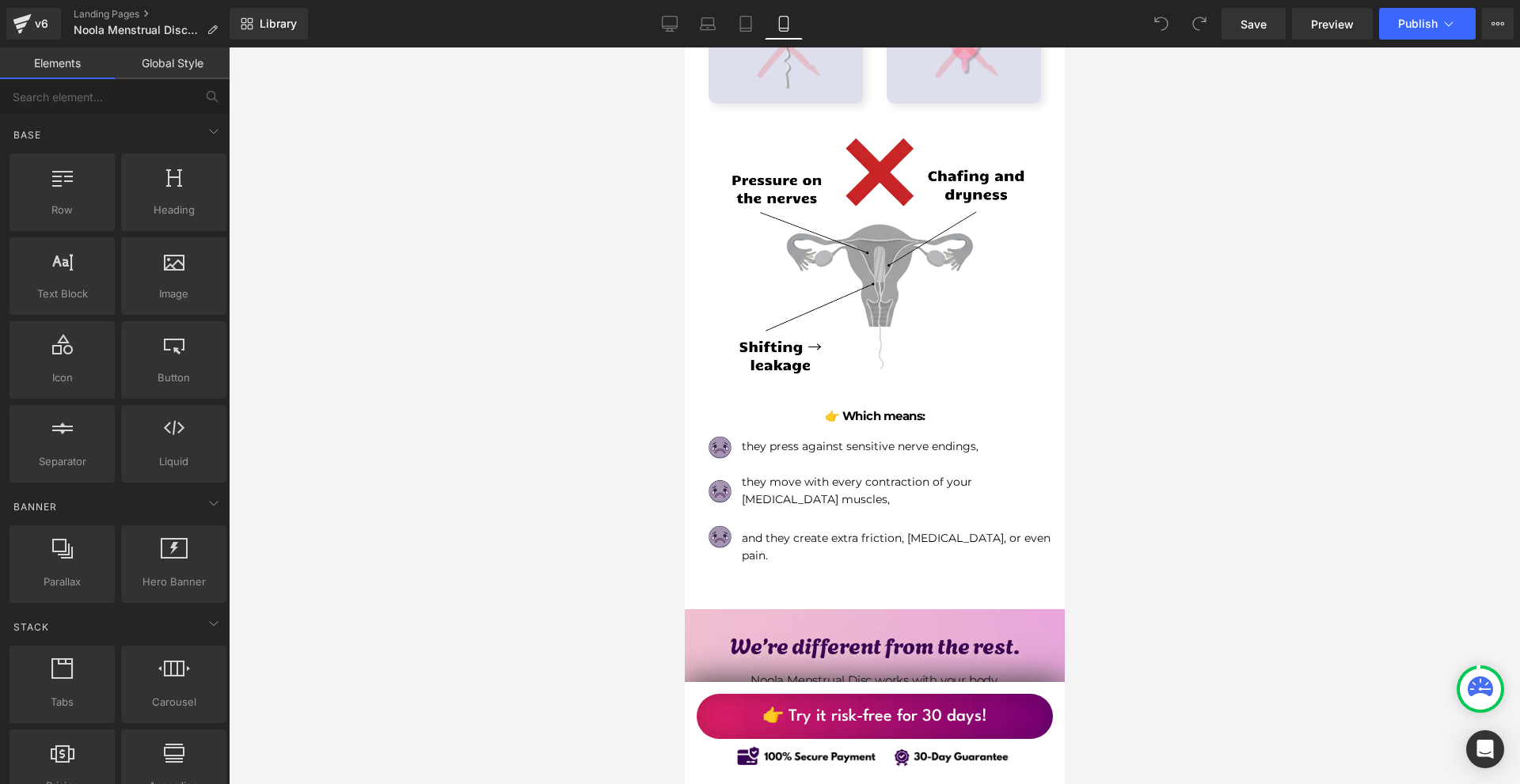
click at [937, 336] on img at bounding box center [874, 283] width 320 height 320
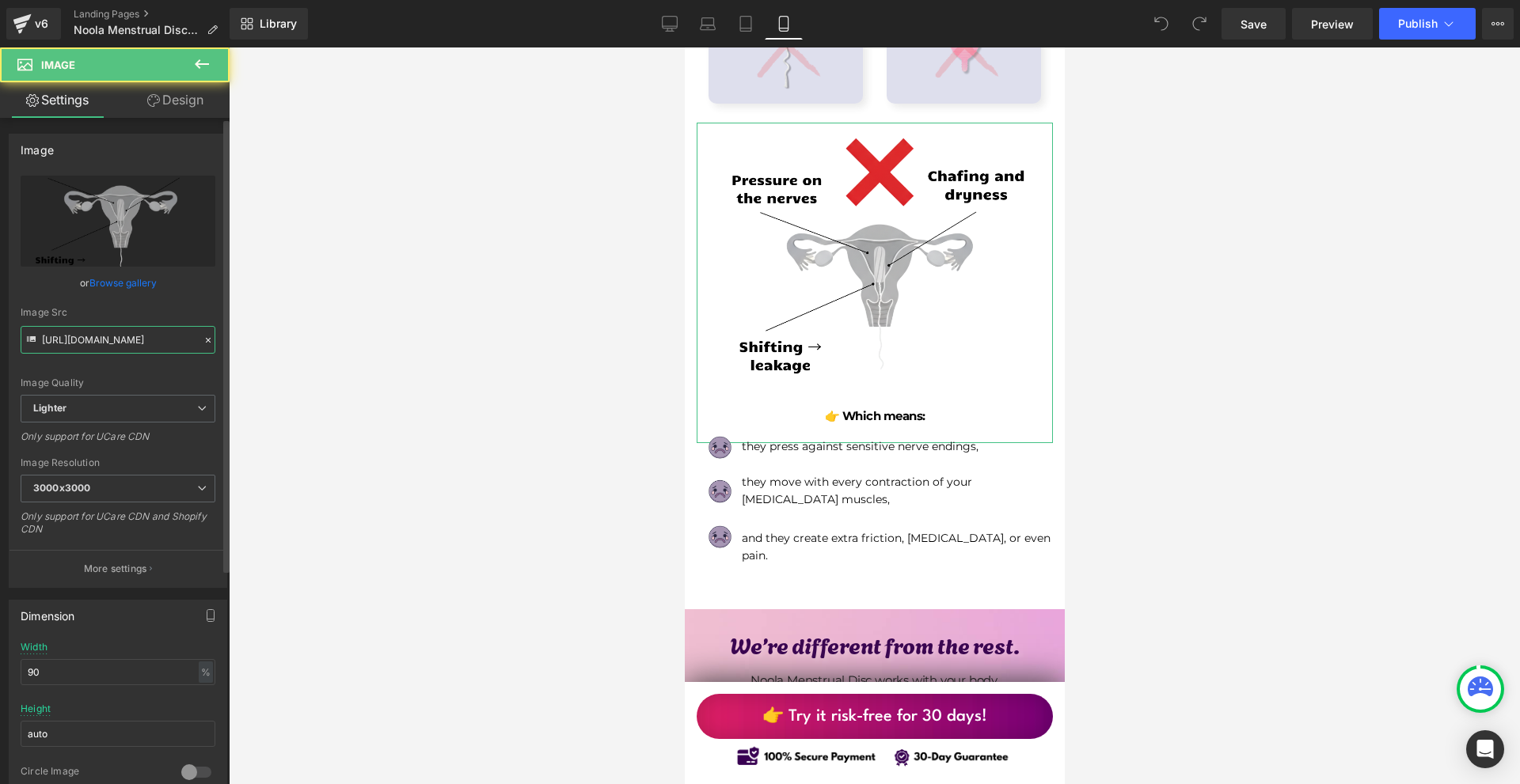
click at [149, 343] on input "[URL][DOMAIN_NAME]" at bounding box center [118, 340] width 195 height 27
paste input "2c2103c6-39fd-492c-adf5-769ad67f92e1/-/format/auto/-/preview/3000x3000/-/qualit…"
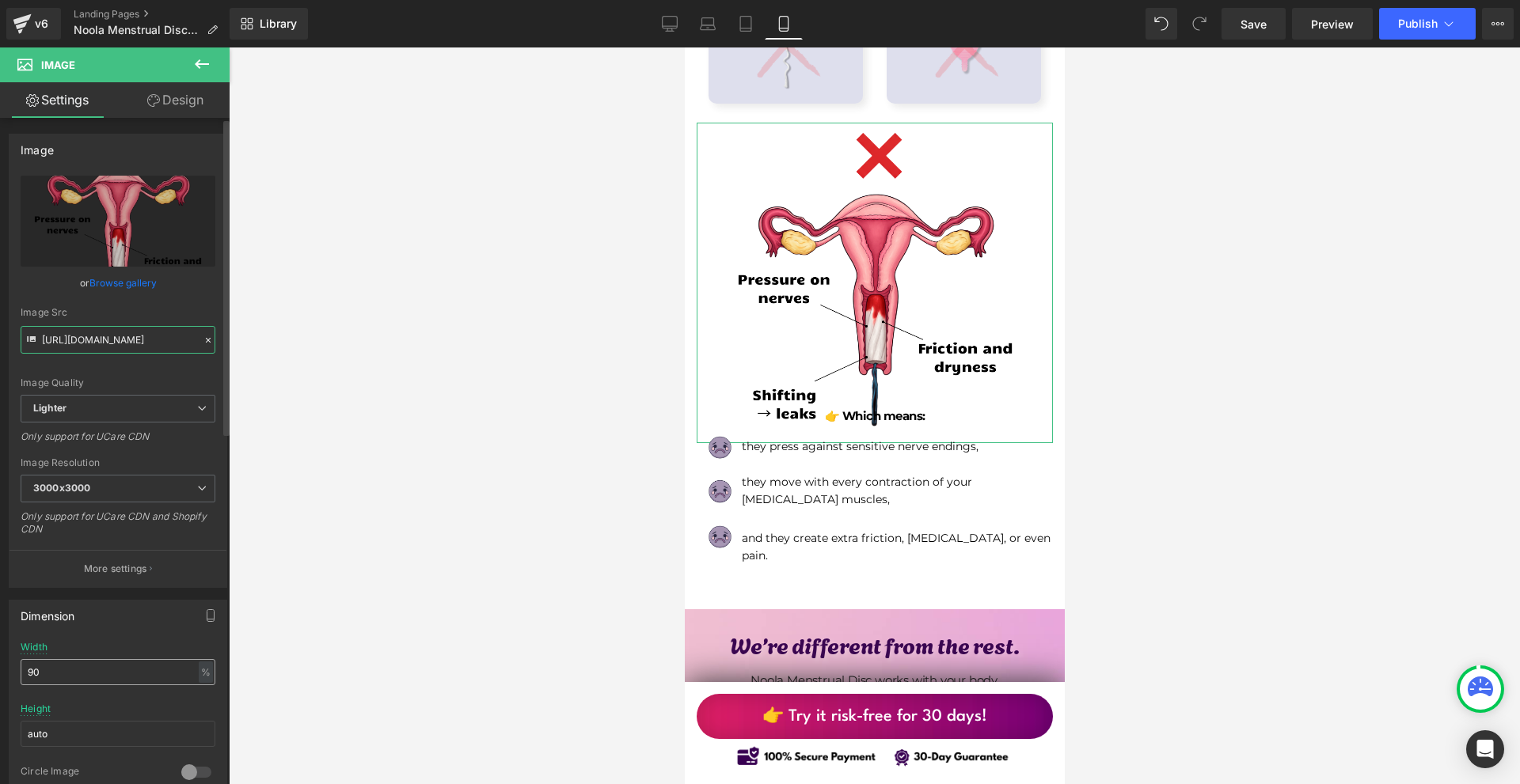
type input "[URL][DOMAIN_NAME]"
click at [125, 677] on input "90" at bounding box center [118, 672] width 195 height 26
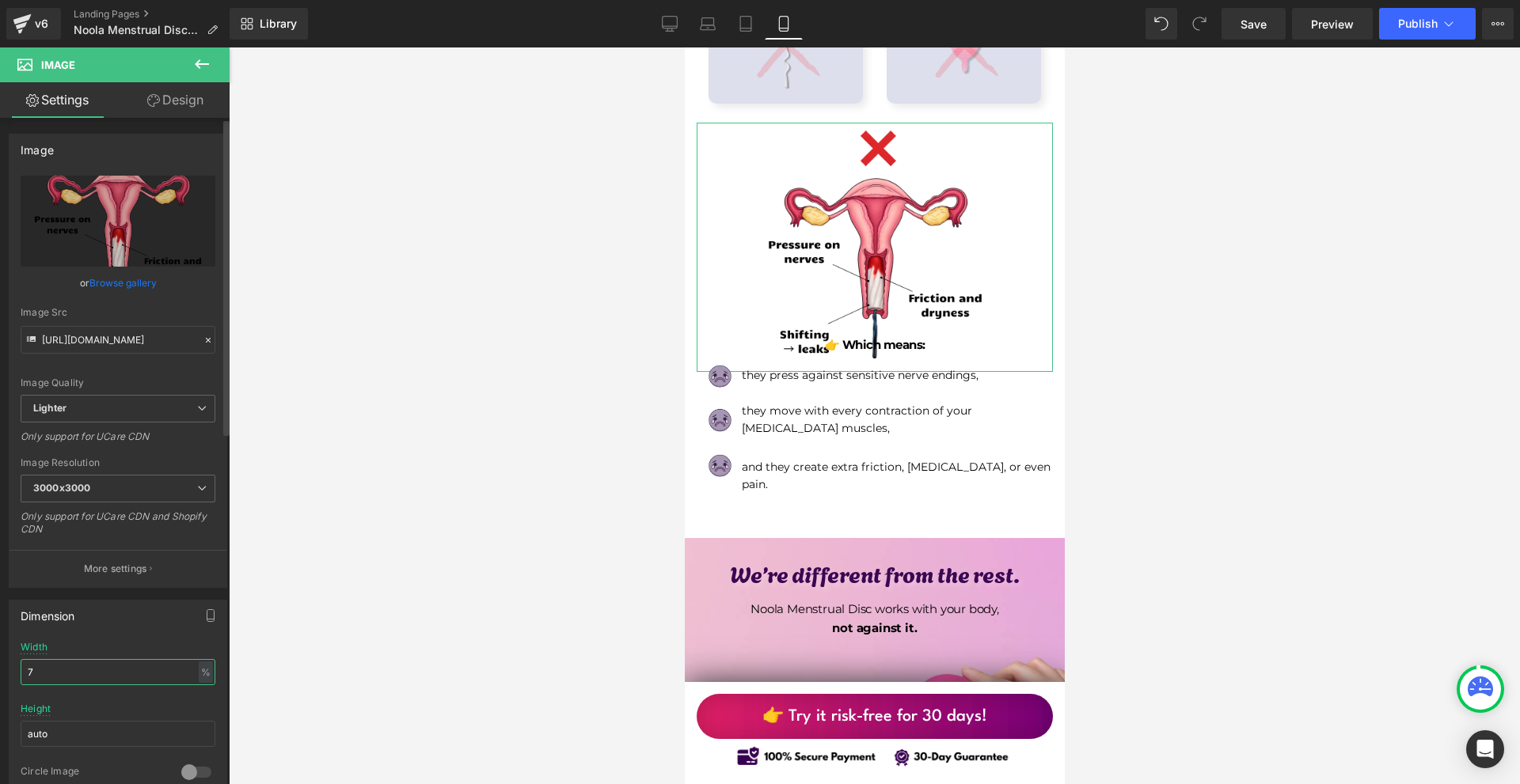
type input "75"
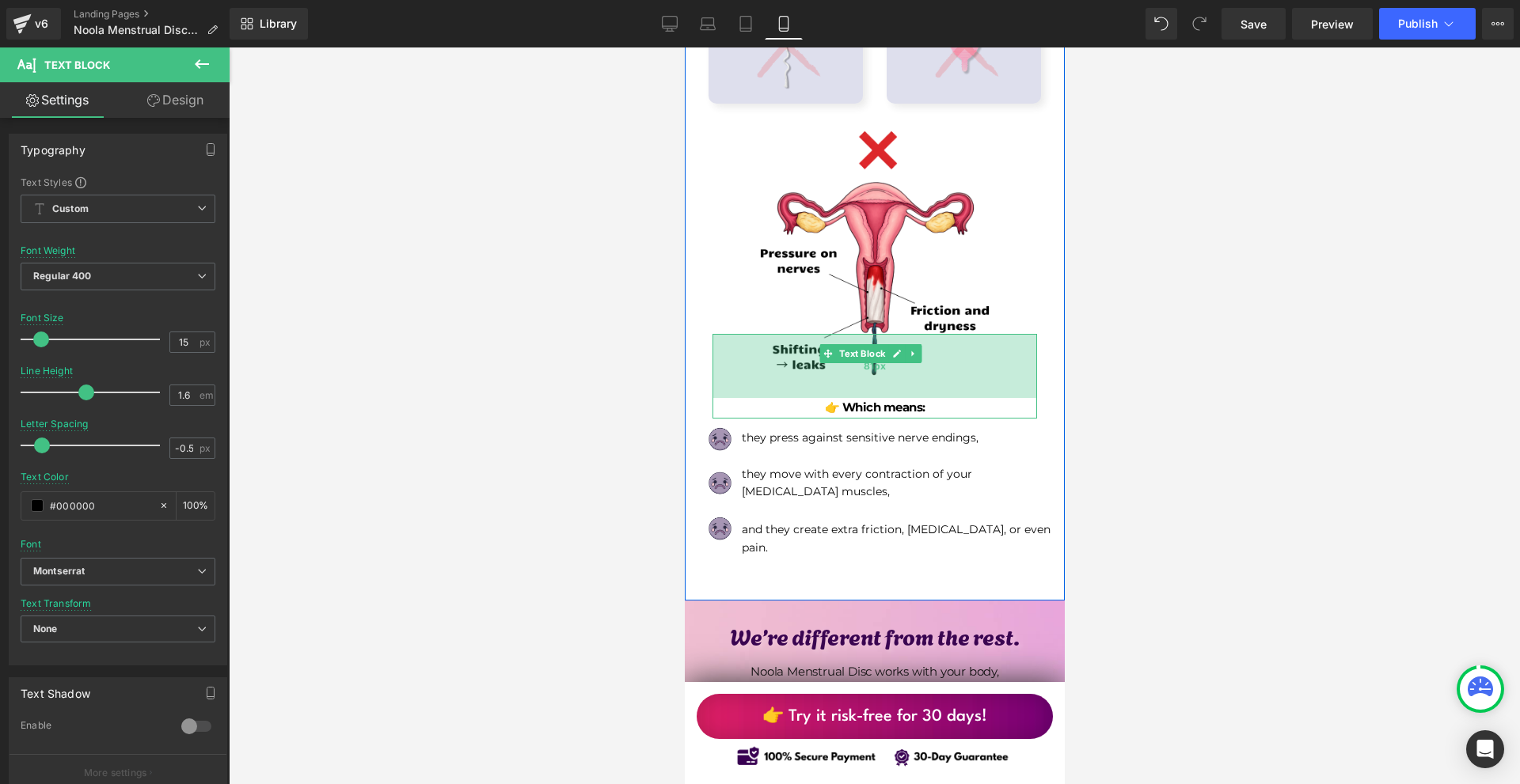
drag, startPoint x: 912, startPoint y: 319, endPoint x: 913, endPoint y: 365, distance: 46.0
click at [913, 365] on div "81px" at bounding box center [874, 366] width 325 height 64
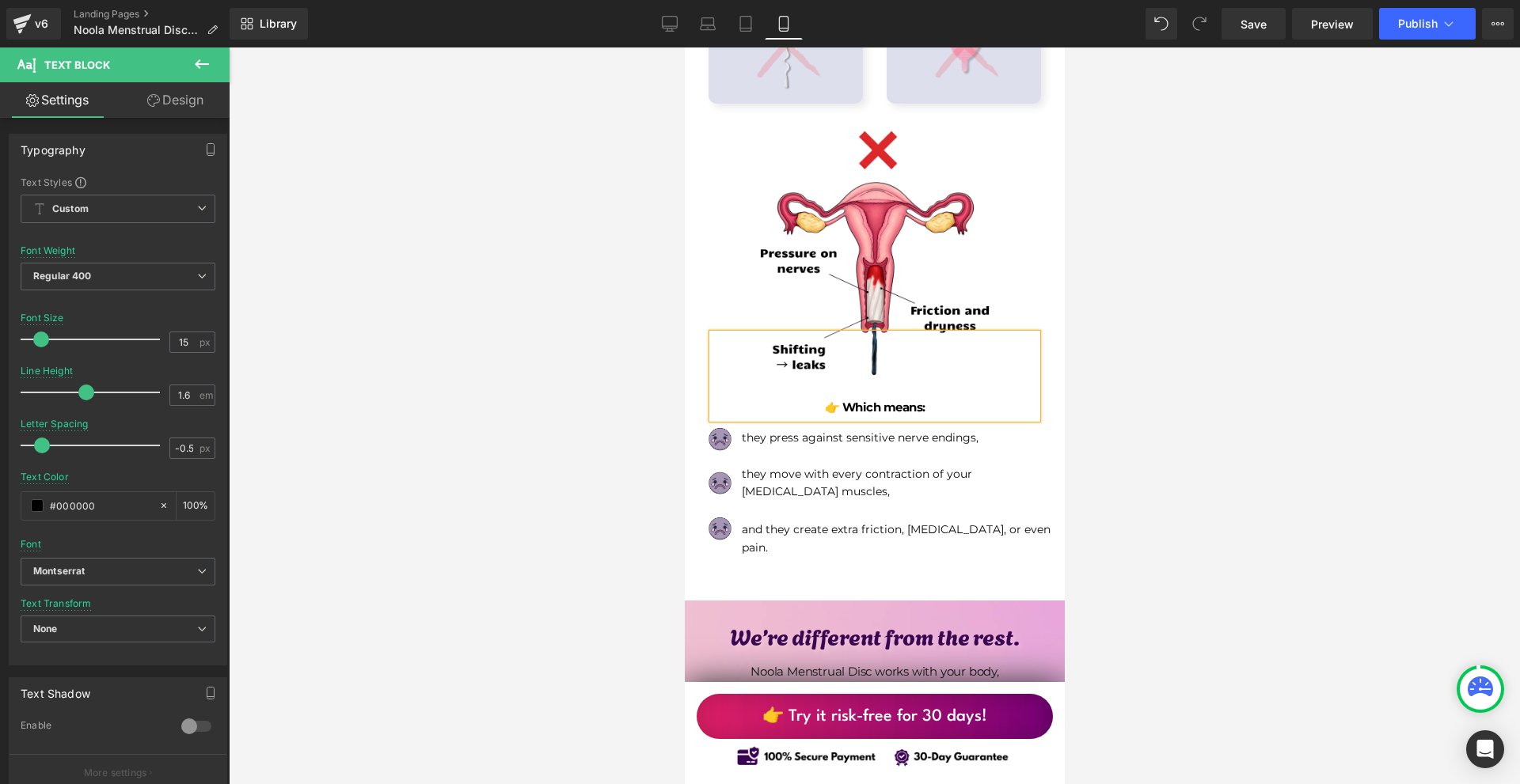
click at [1191, 416] on div at bounding box center [875, 416] width 1292 height 737
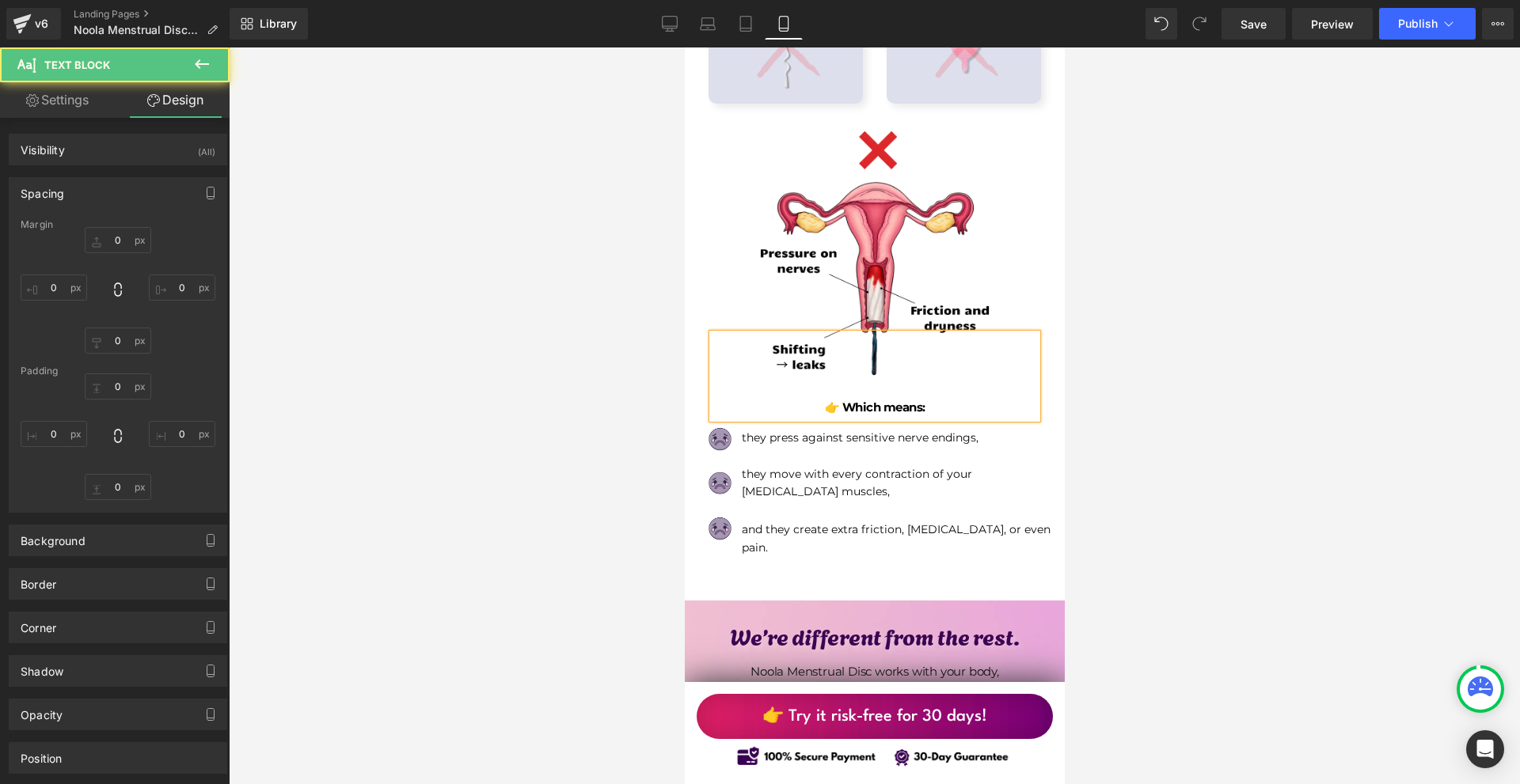
click at [1191, 416] on div at bounding box center [875, 416] width 1292 height 737
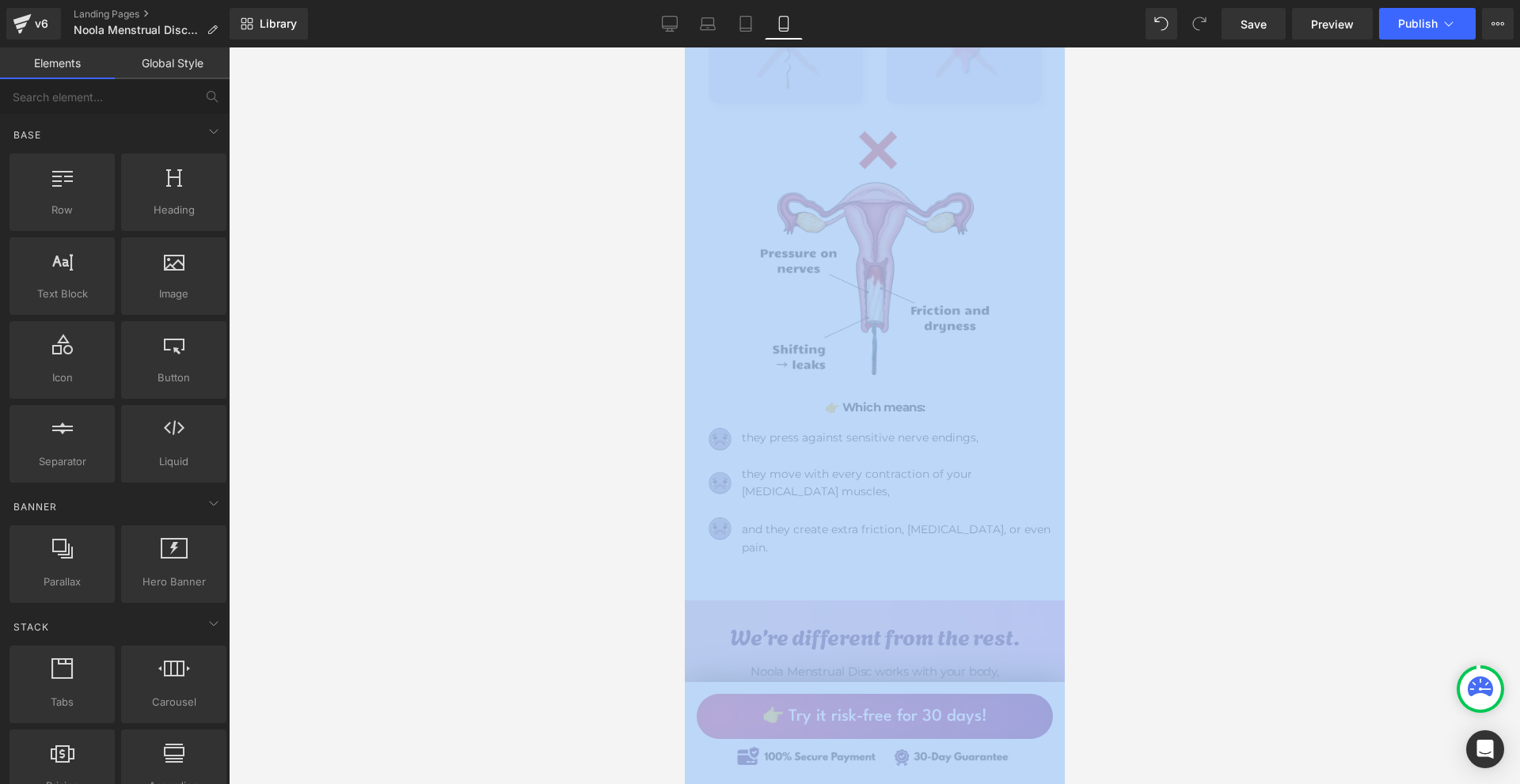
click at [1192, 418] on div at bounding box center [875, 416] width 1292 height 737
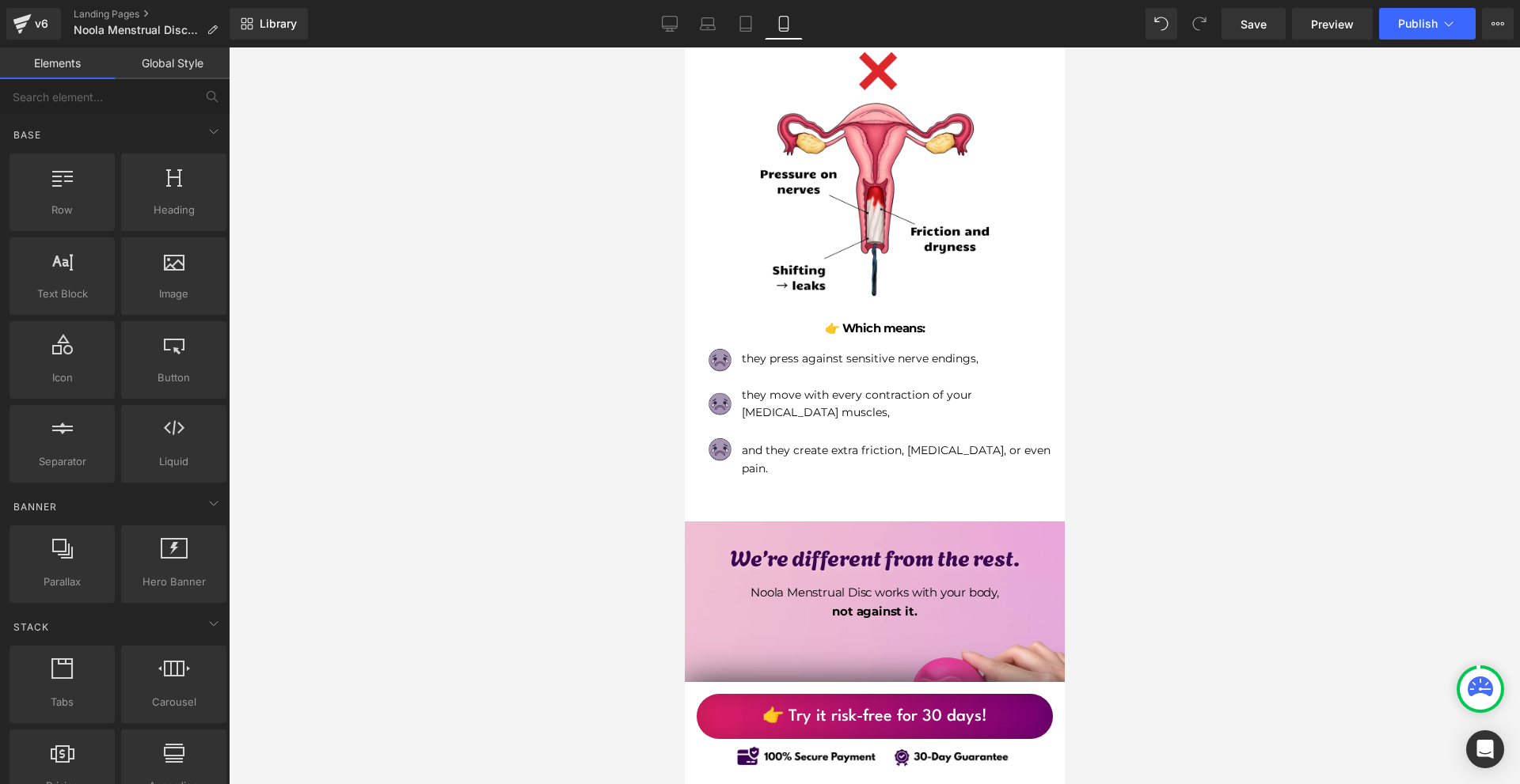
scroll to position [1206, 0]
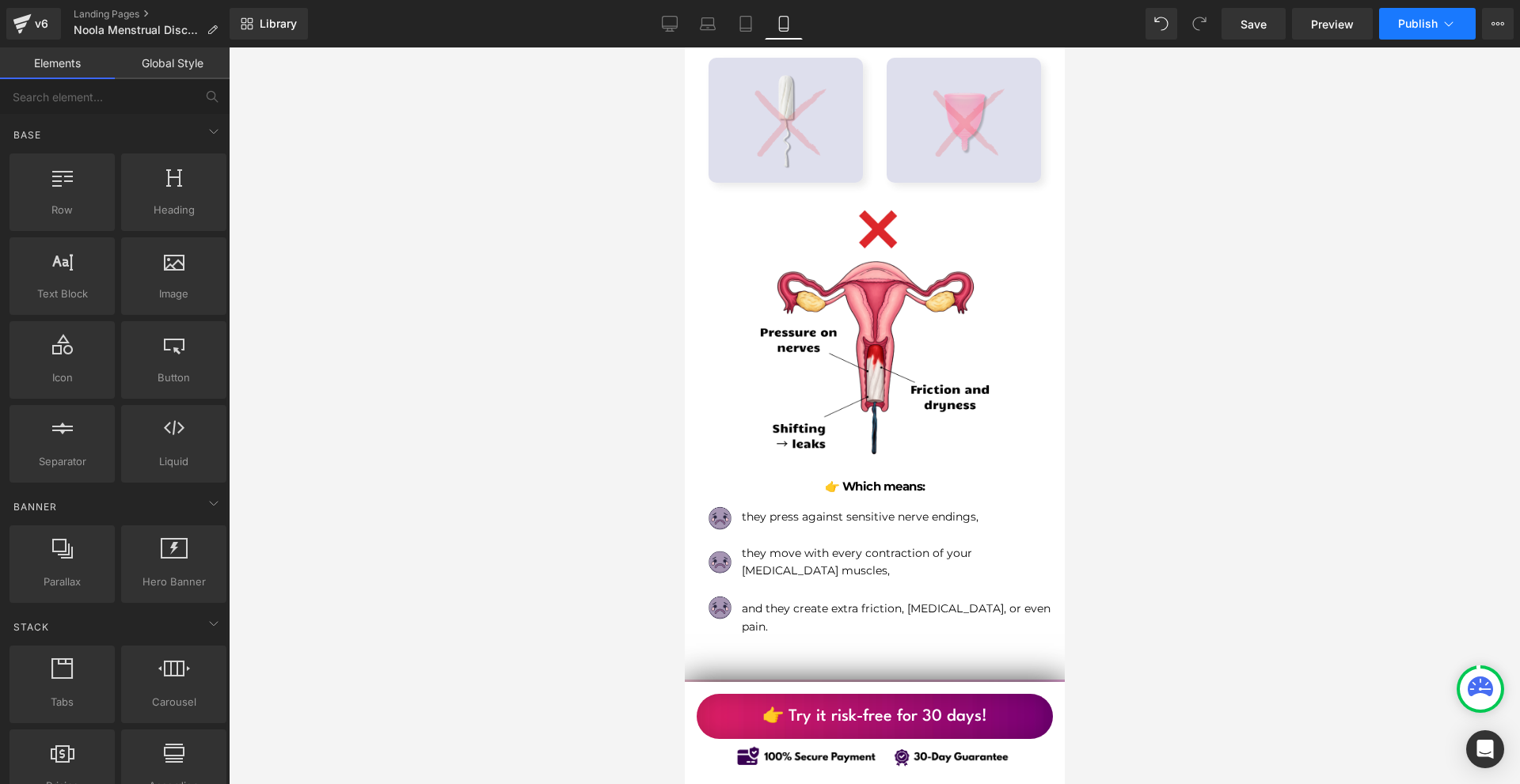
click at [1467, 23] on button "Publish" at bounding box center [1427, 23] width 97 height 32
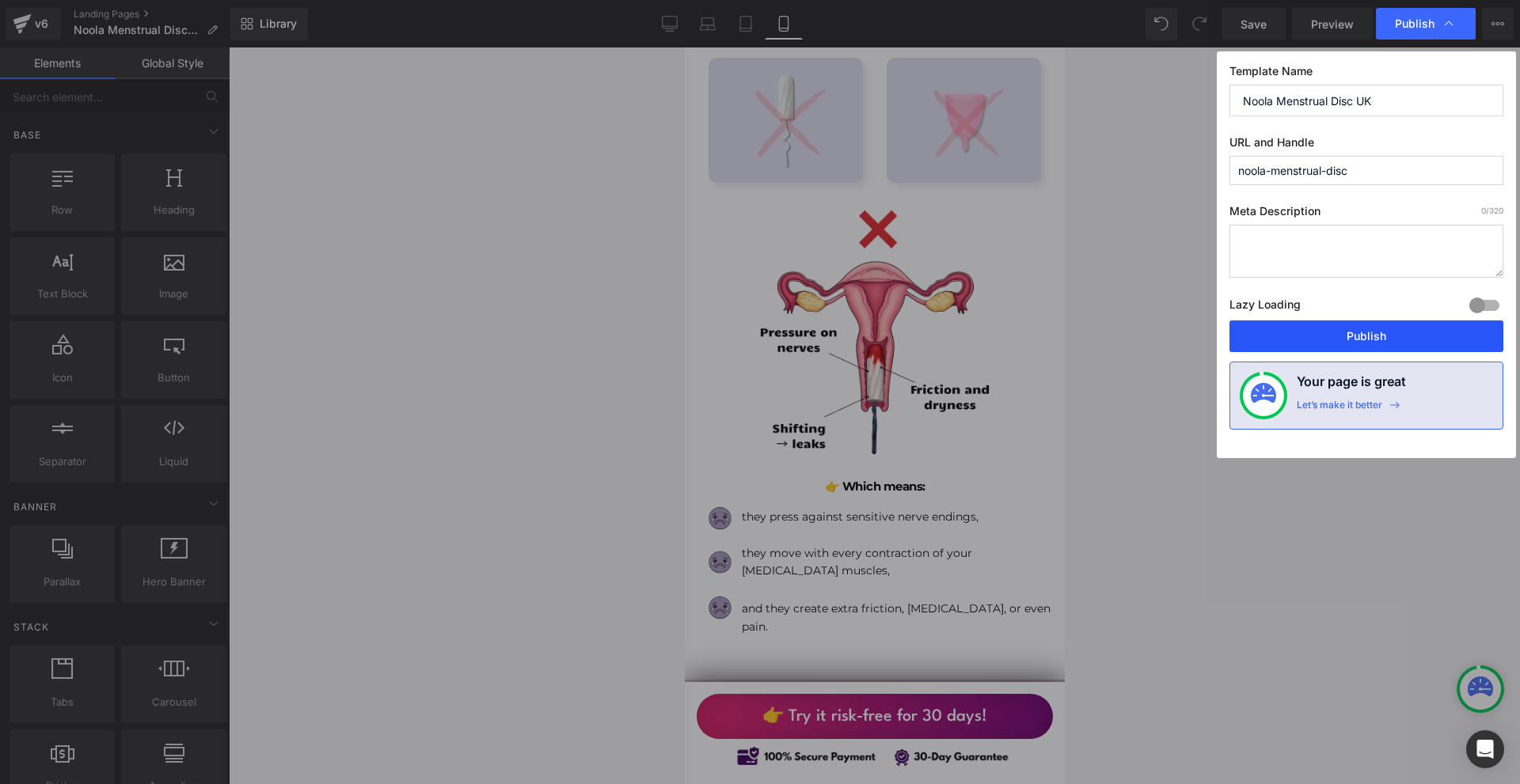
click at [1368, 341] on button "Publish" at bounding box center [1366, 336] width 274 height 32
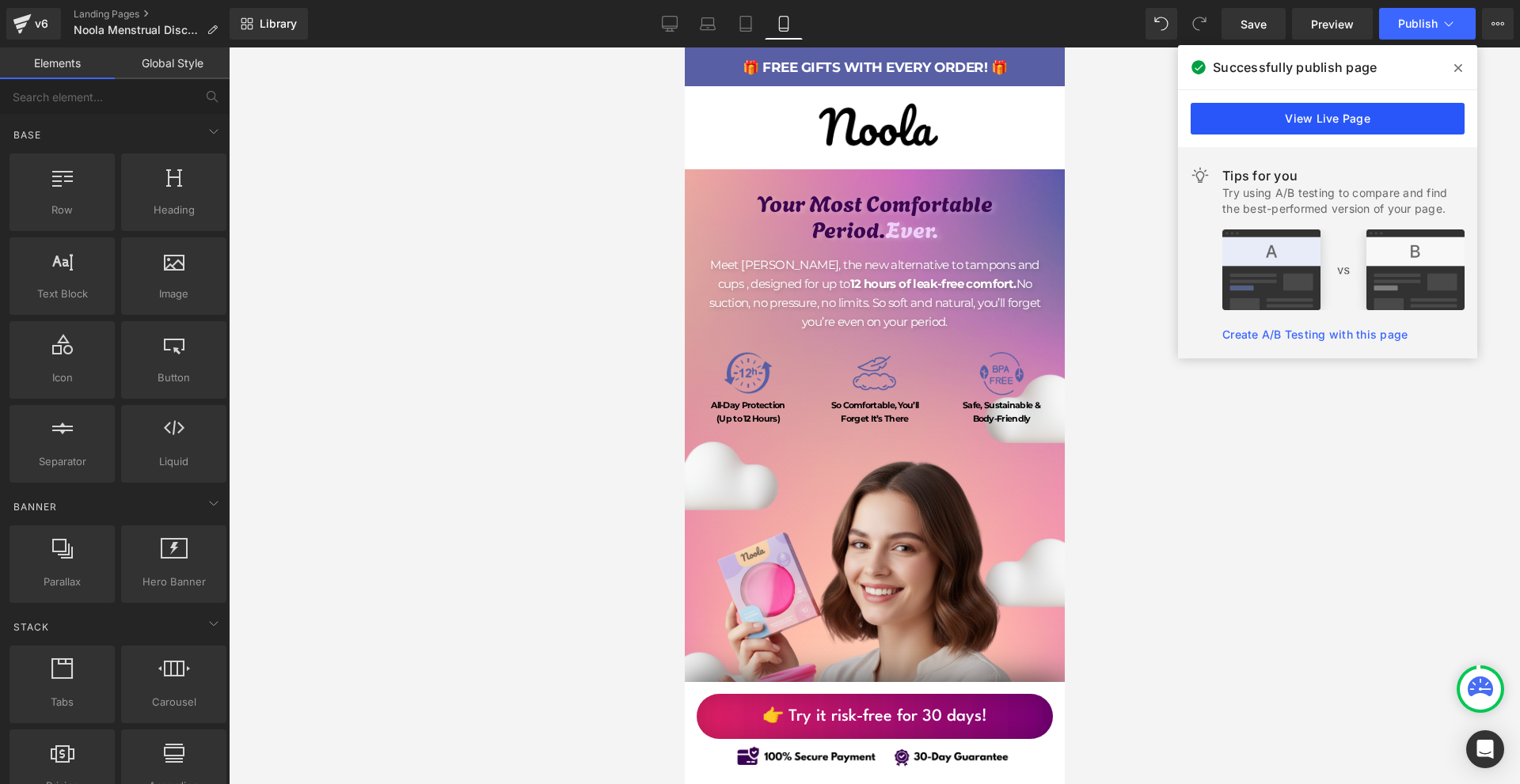
click at [1268, 120] on link "View Live Page" at bounding box center [1328, 118] width 274 height 32
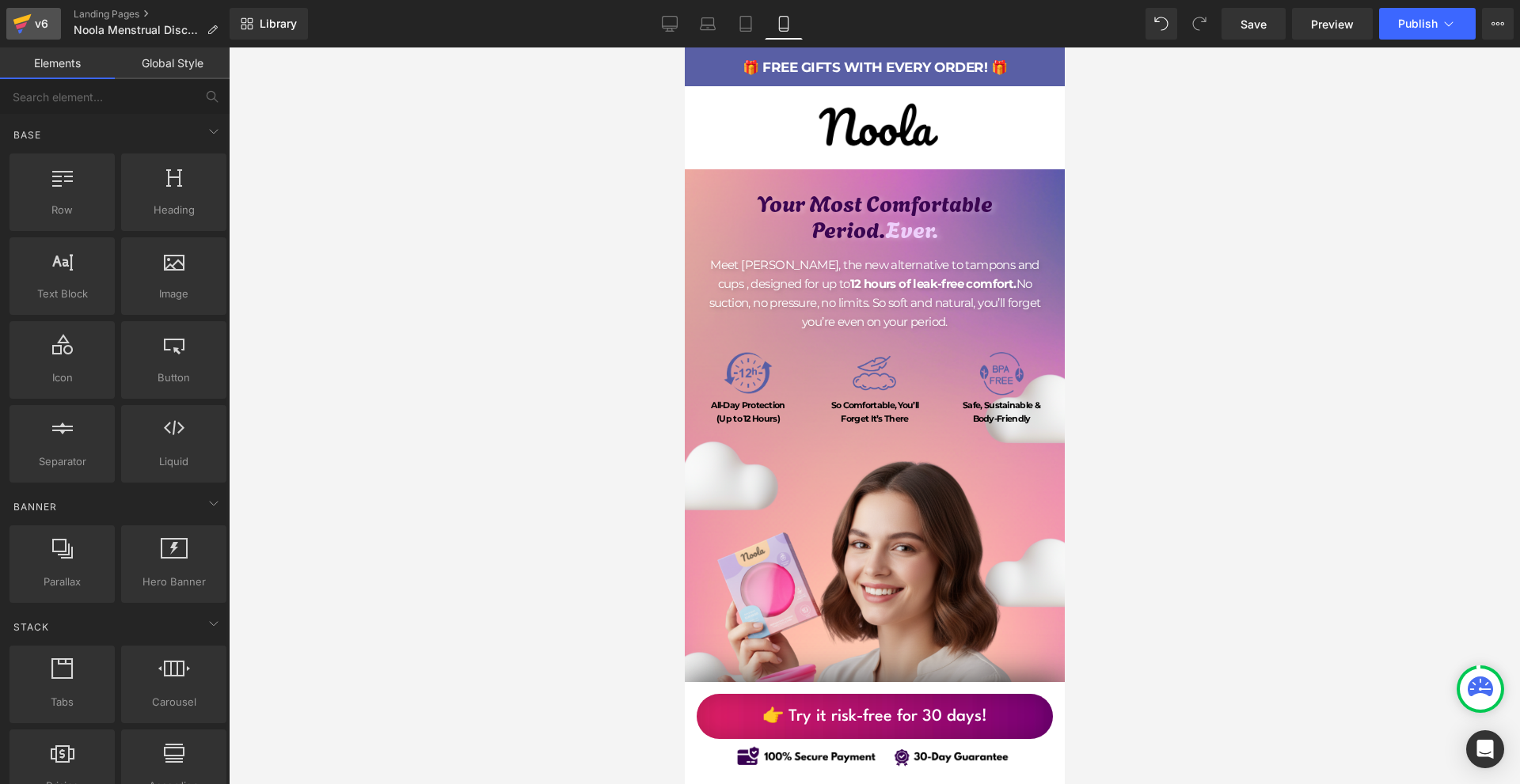
click at [23, 26] on icon at bounding box center [21, 26] width 11 height 7
